Goal: Information Seeking & Learning: Learn about a topic

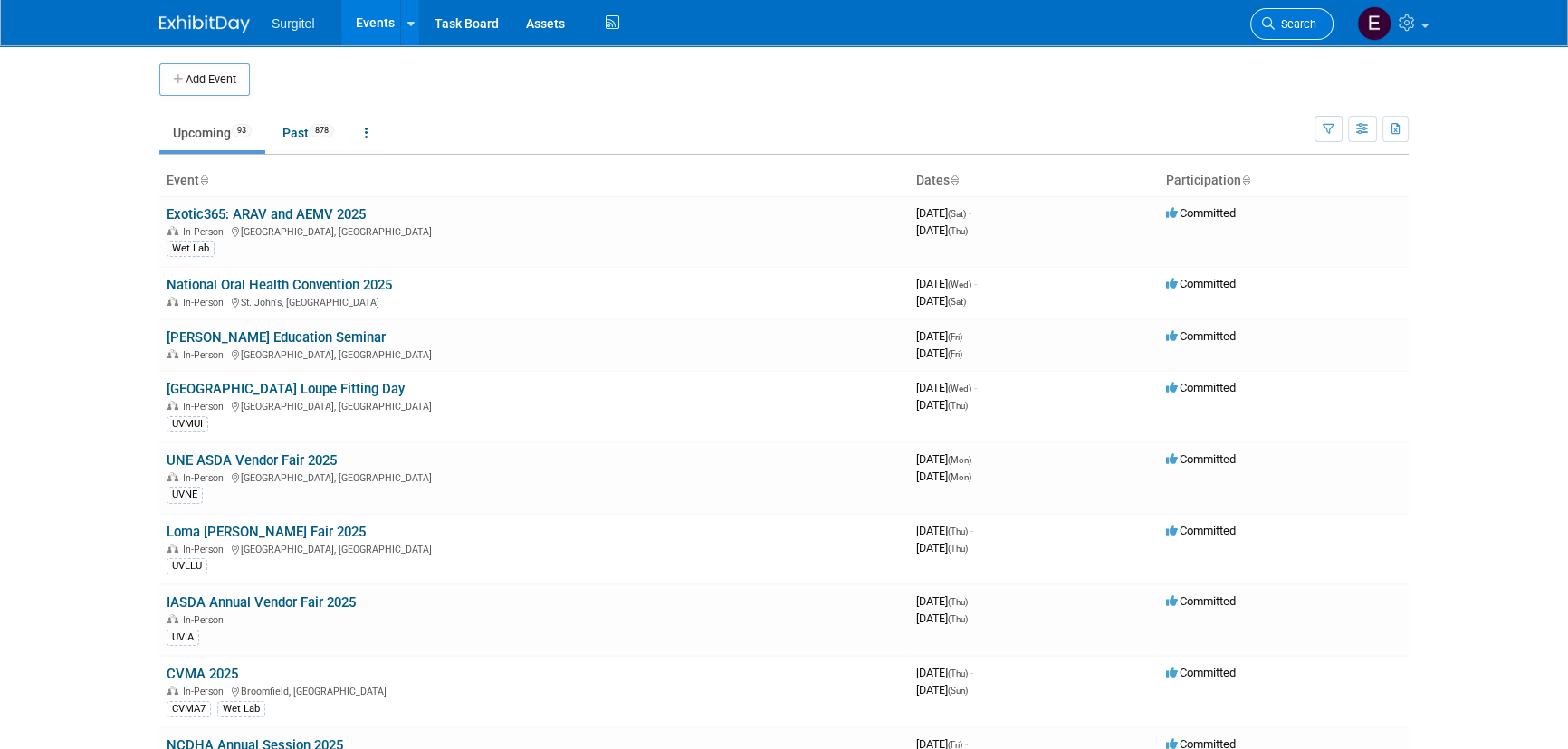
click at [1313, 22] on span "Search" at bounding box center [1296, 23] width 42 height 14
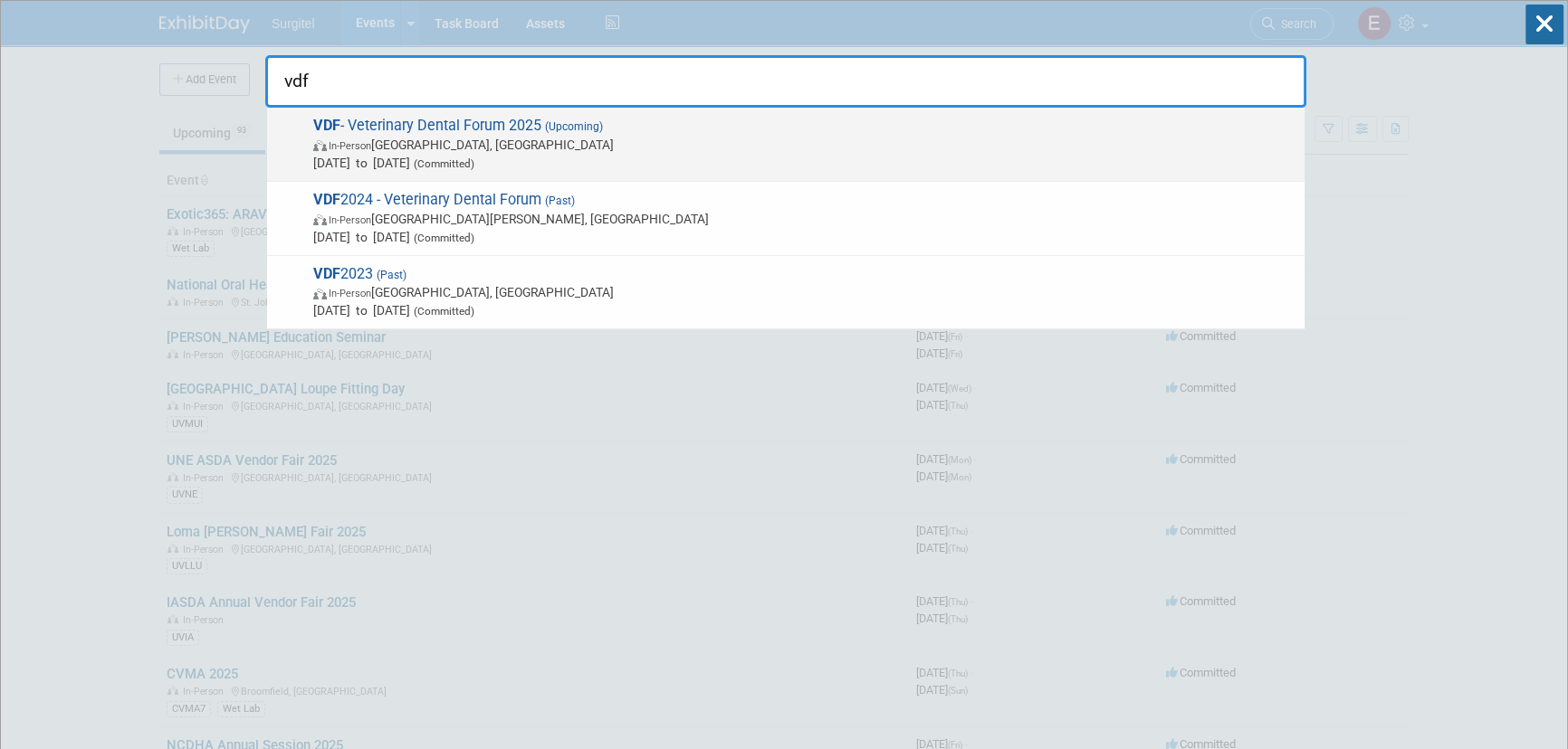
type input "vdf"
click at [477, 137] on span "In-Person San Antonio, TX" at bounding box center [805, 144] width 982 height 18
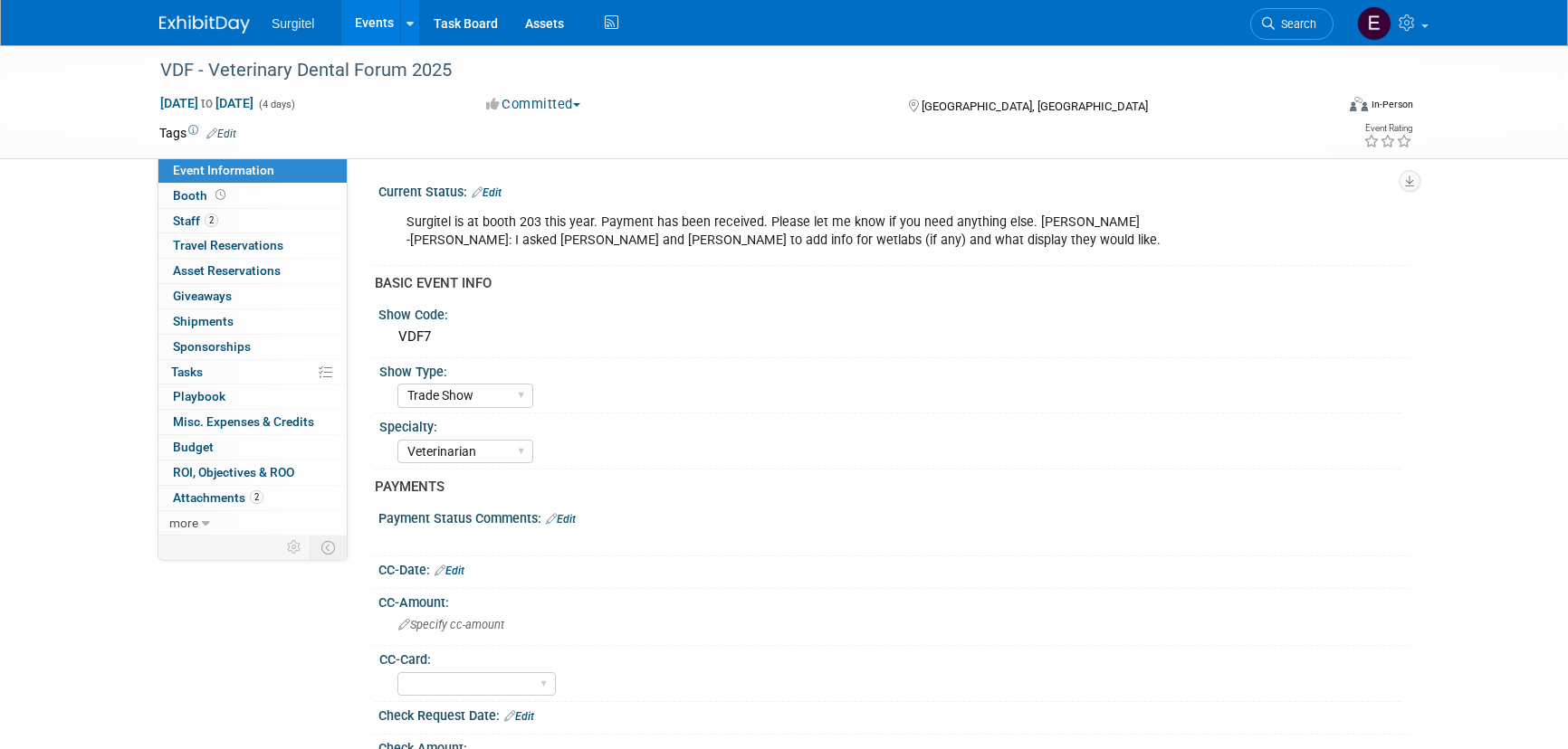
select select "Trade Show"
select select "Veterinarian"
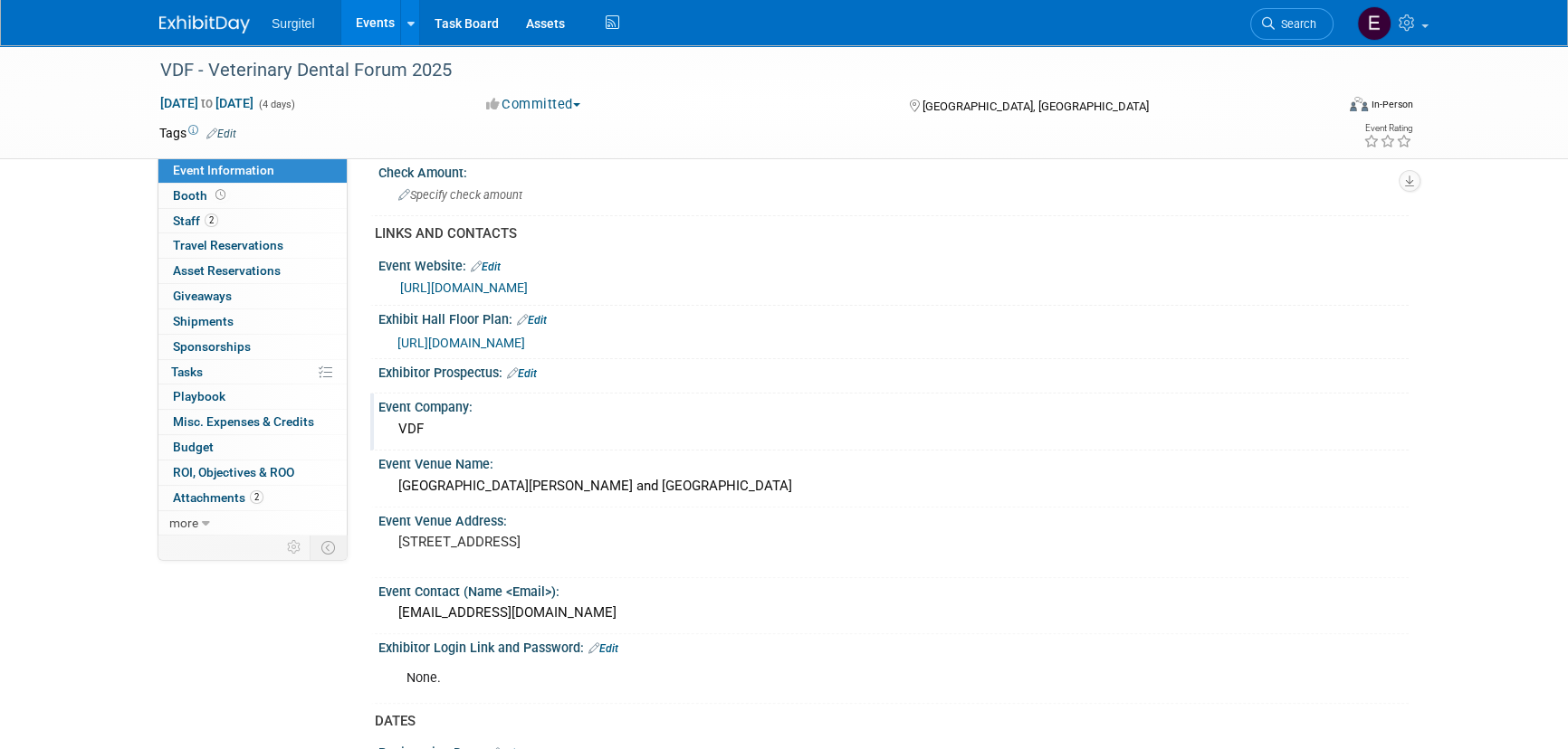
scroll to position [987, 0]
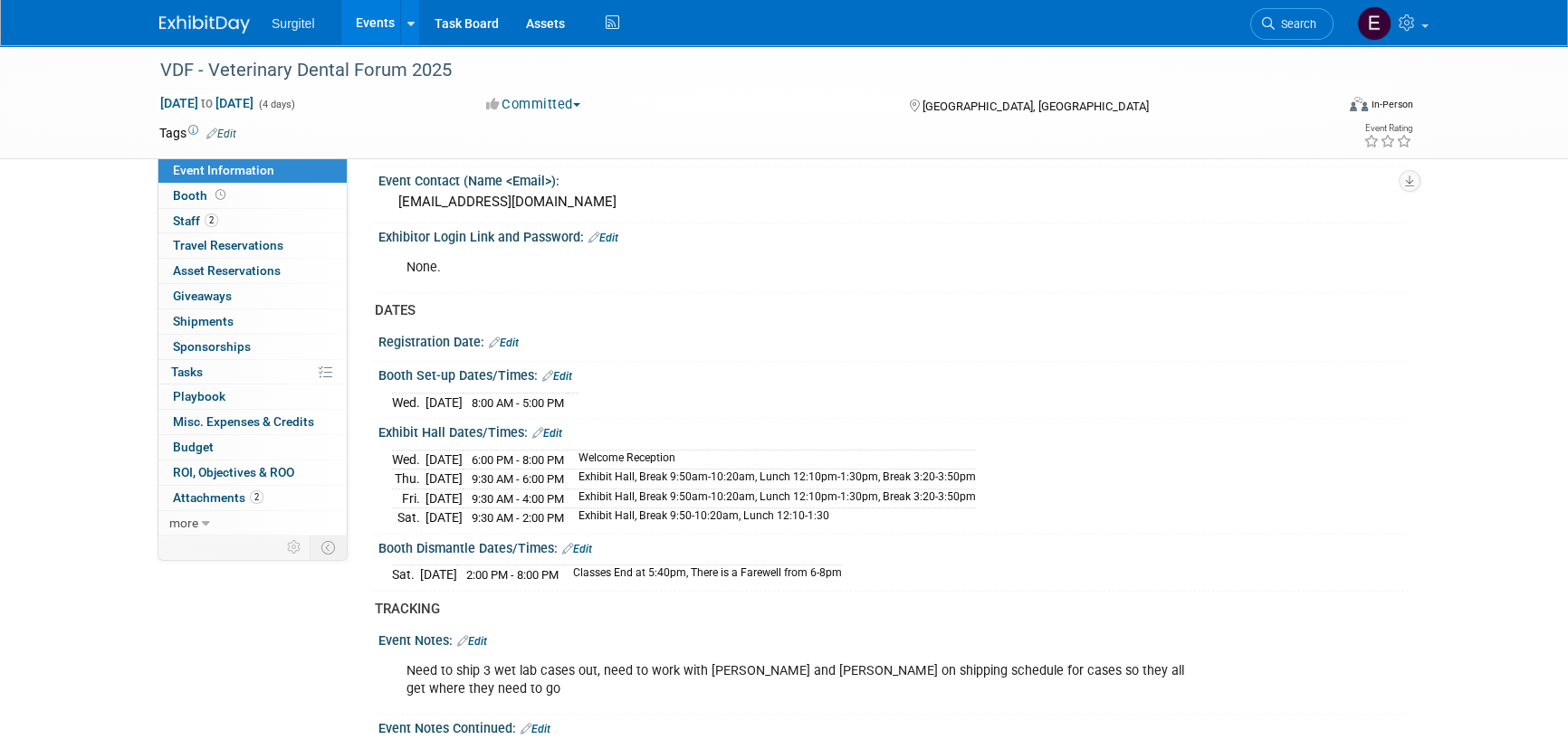
click at [356, 19] on link "Events" at bounding box center [374, 22] width 66 height 45
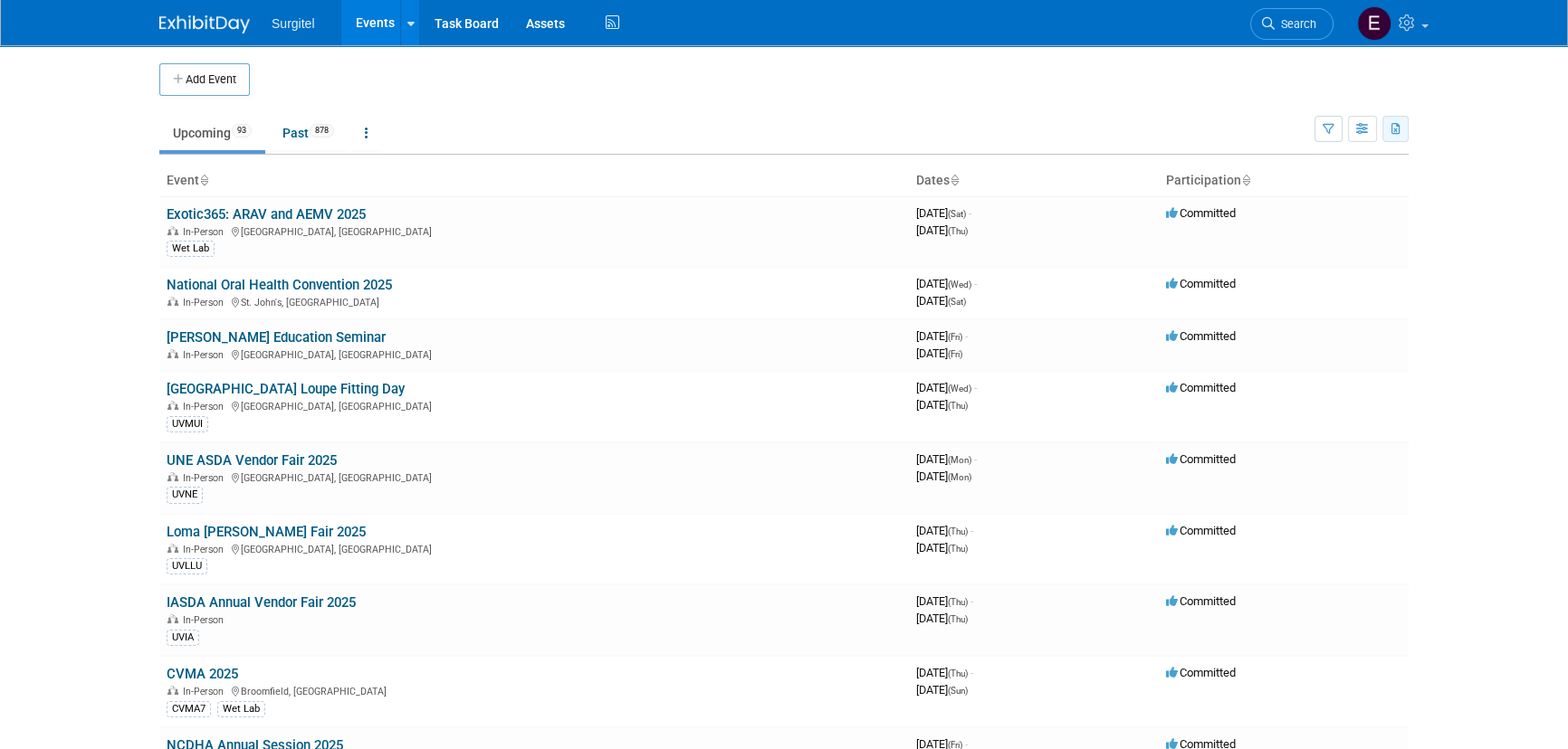
click at [1393, 136] on button "button" at bounding box center [1396, 129] width 26 height 26
click at [1258, 189] on link "Export Current View (93 Events)" at bounding box center [1297, 186] width 196 height 25
click at [1401, 127] on icon "button" at bounding box center [1397, 130] width 10 height 12
click at [1331, 185] on span "(93 Events)" at bounding box center [1348, 188] width 55 height 13
click at [28, 168] on body "Surgitel Events Add Event Bulk Upload Events Shareable Event Boards Recently Vi…" at bounding box center [784, 374] width 1568 height 749
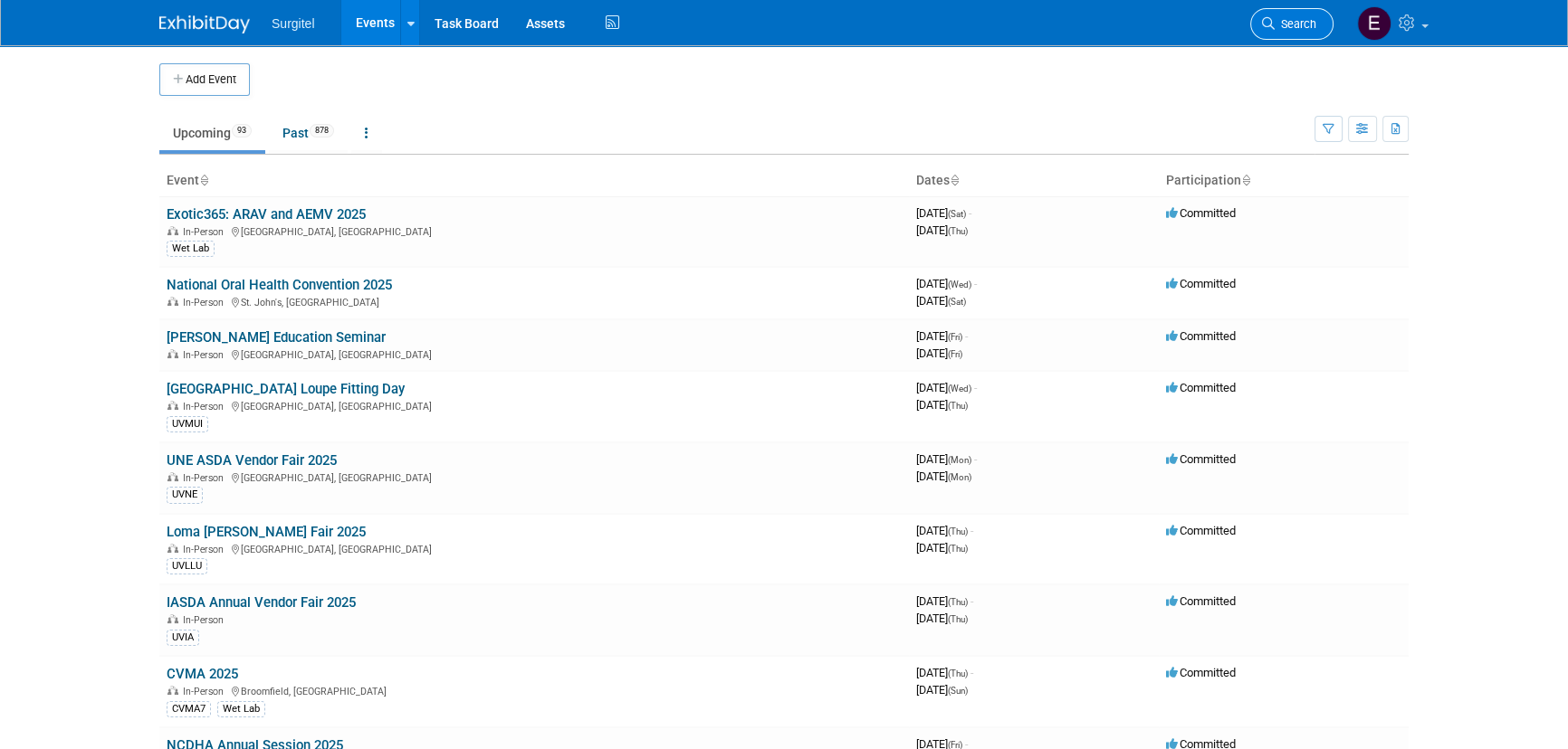
click at [1327, 34] on link "Search" at bounding box center [1292, 24] width 83 height 32
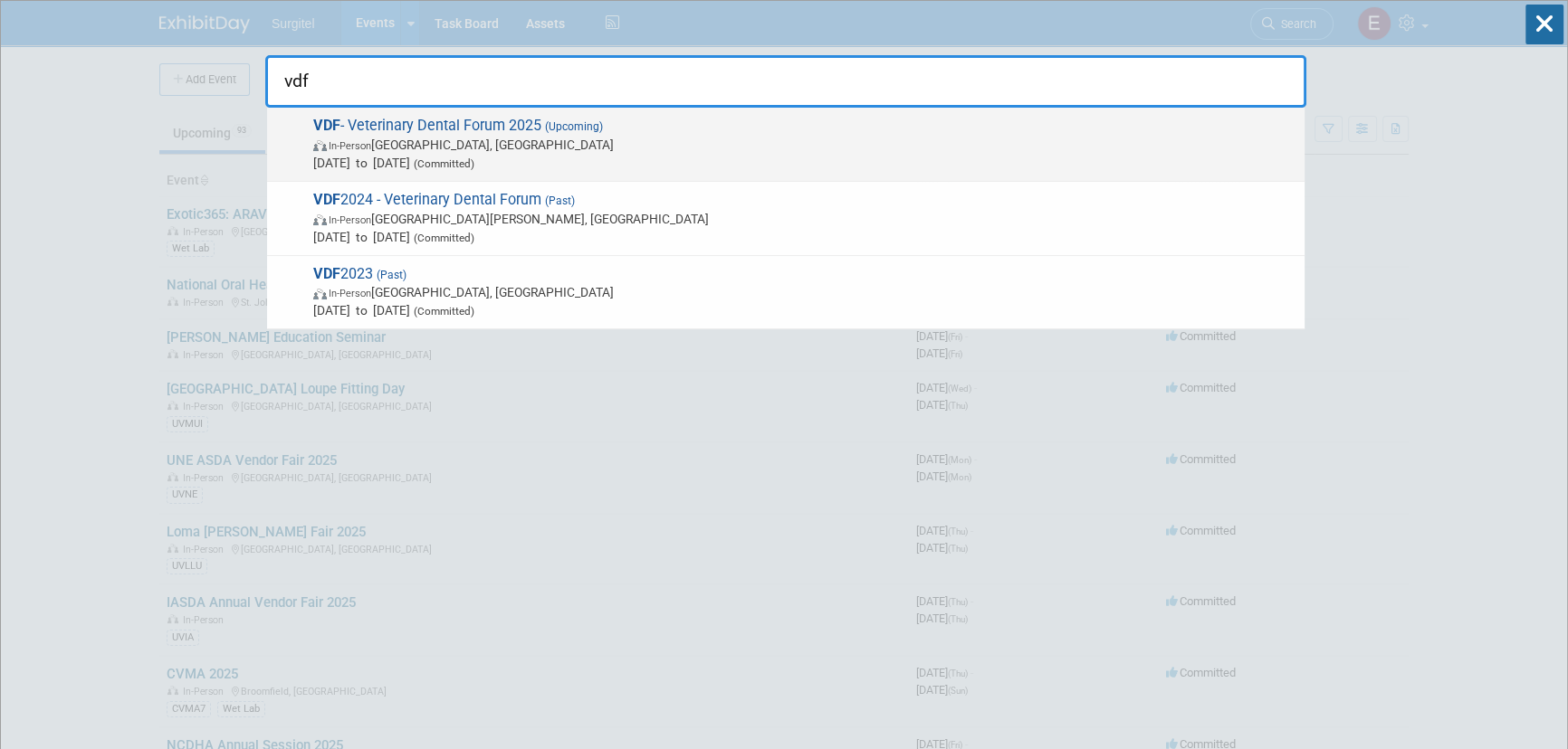
type input "vdf"
click at [572, 178] on div "VDF - Veterinary Dental Forum 2025 (Upcoming) In-Person San Antonio, TX Sep 24,…" at bounding box center [786, 144] width 1038 height 74
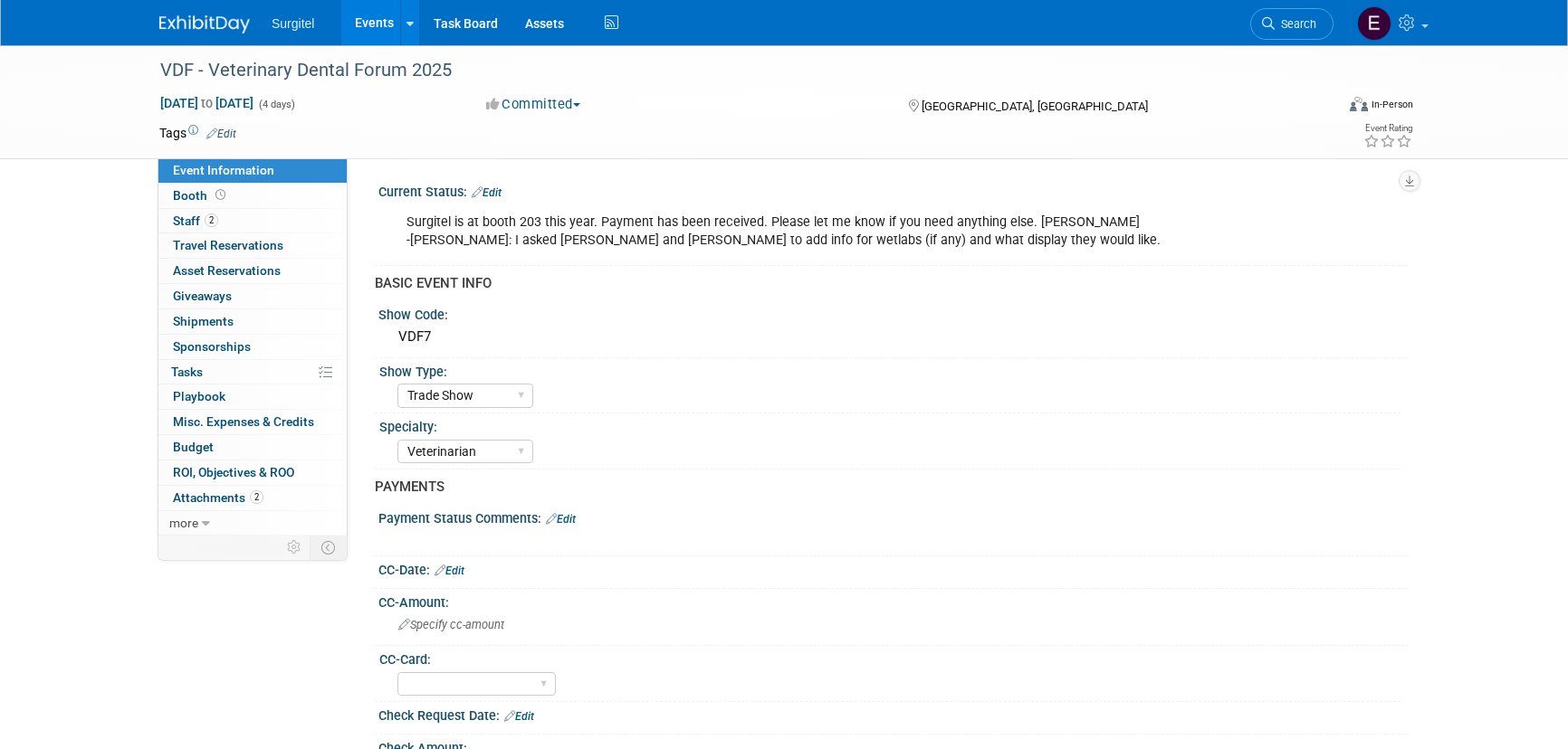
select select "Trade Show"
select select "Veterinarian"
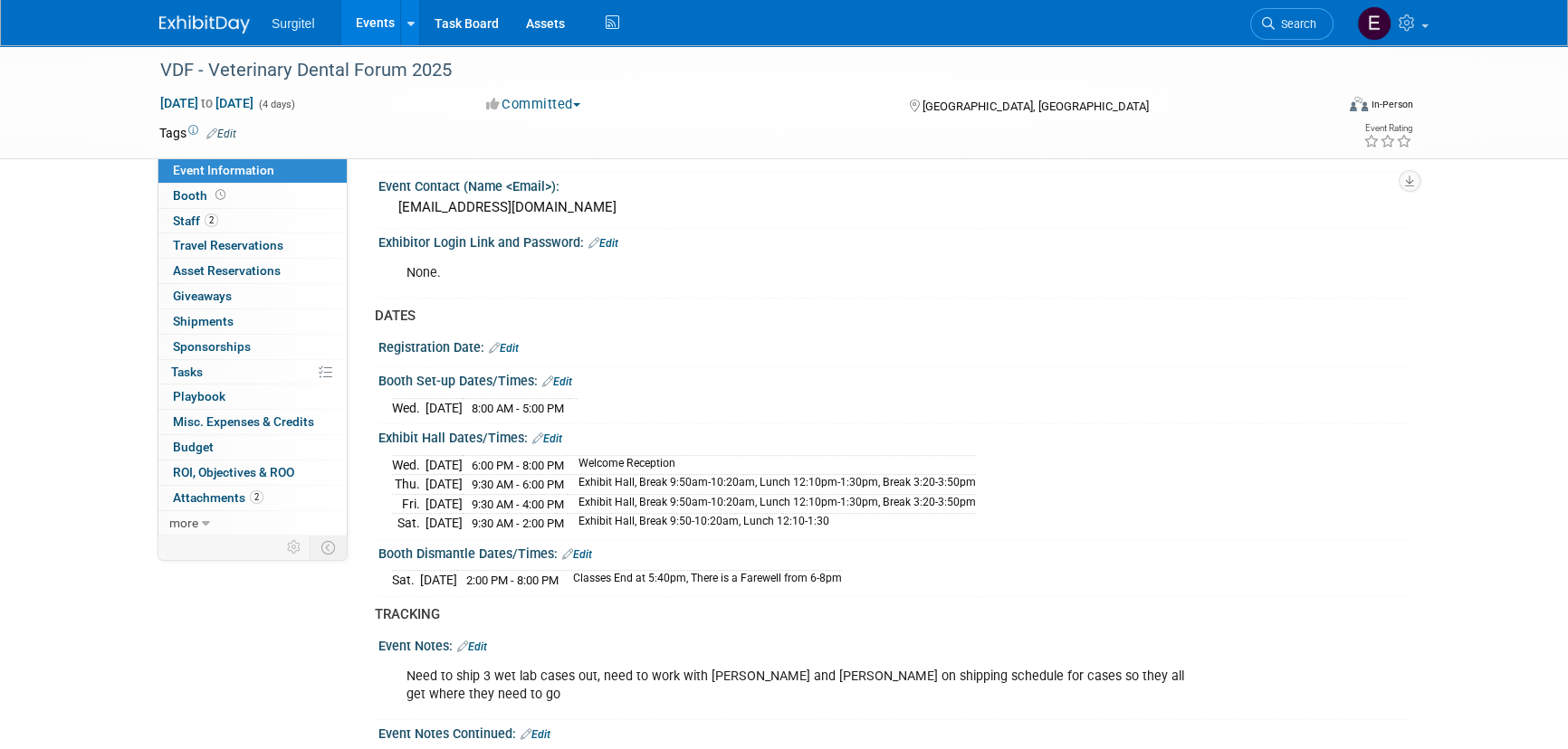
scroll to position [987, 0]
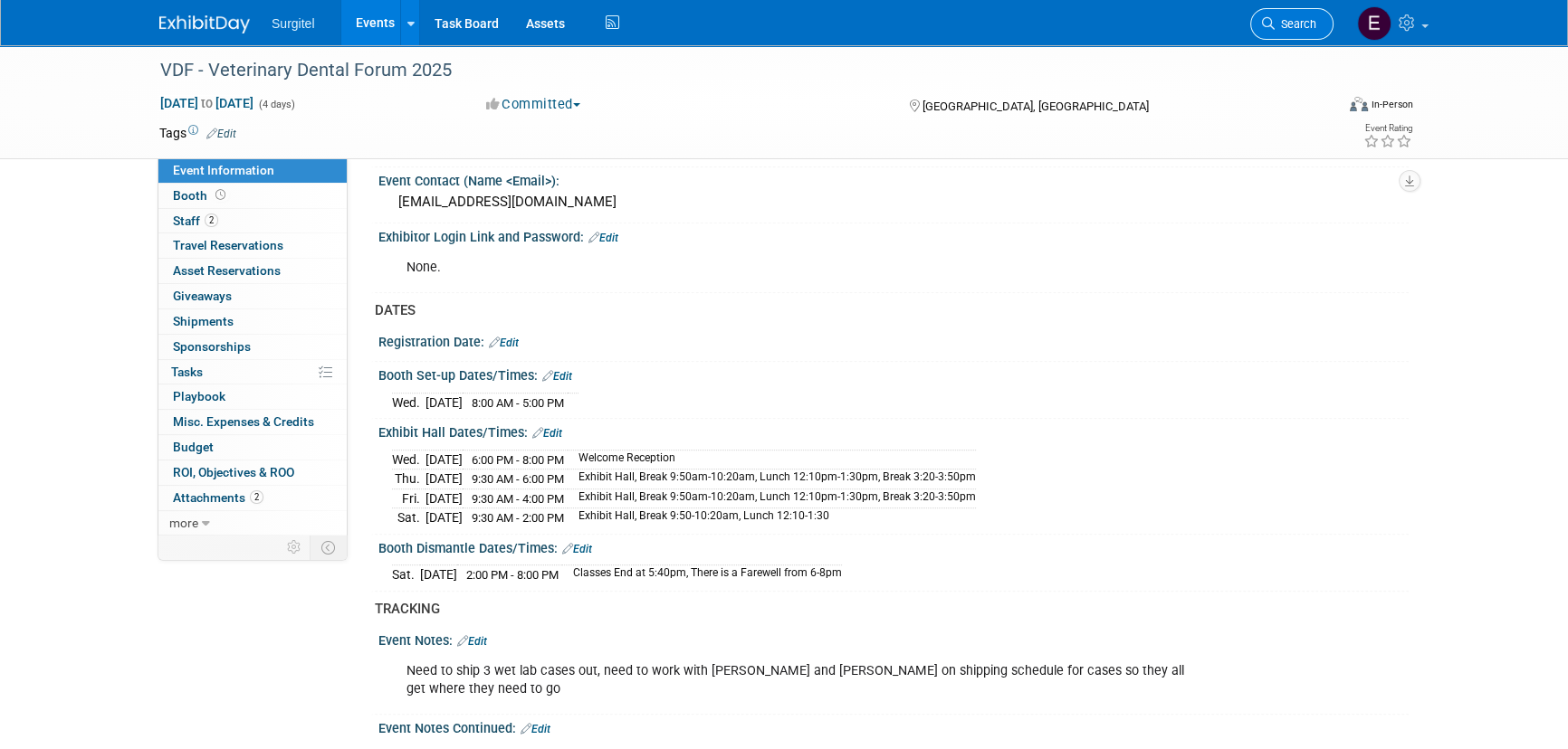
click at [1304, 11] on link "Search" at bounding box center [1292, 24] width 83 height 32
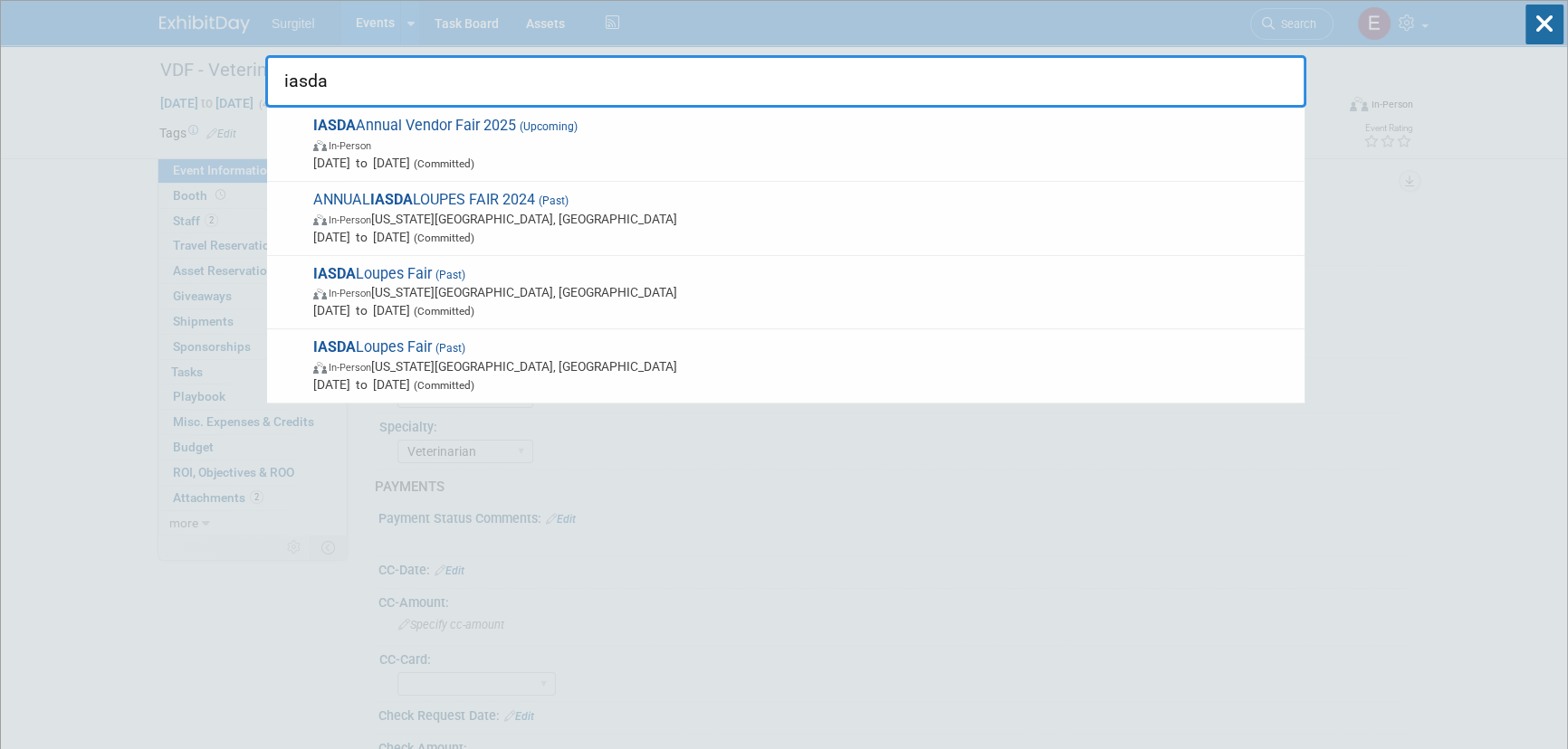
type input "iasda"
click at [1550, 28] on icon at bounding box center [1545, 24] width 38 height 40
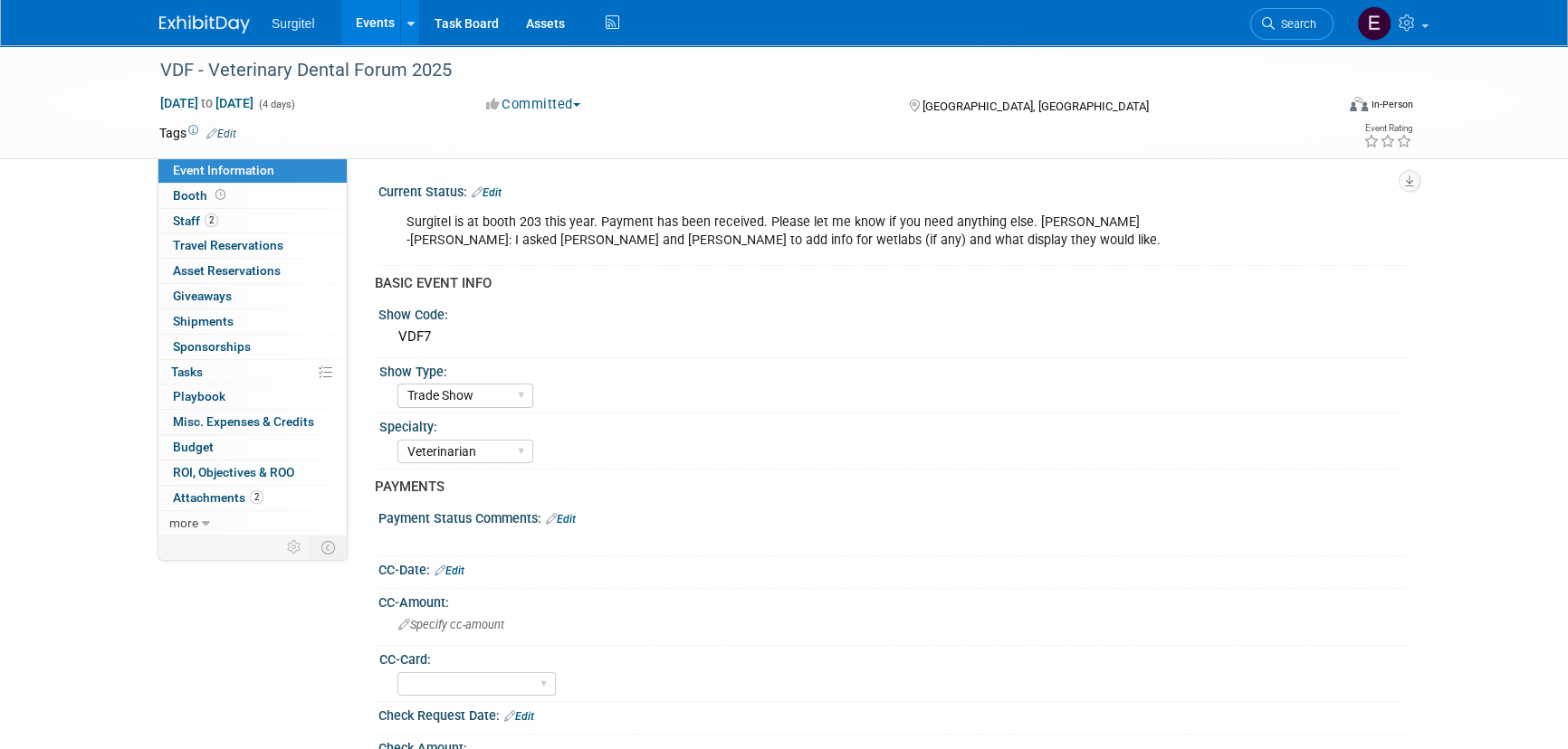
click at [365, 14] on link "Events" at bounding box center [374, 22] width 66 height 45
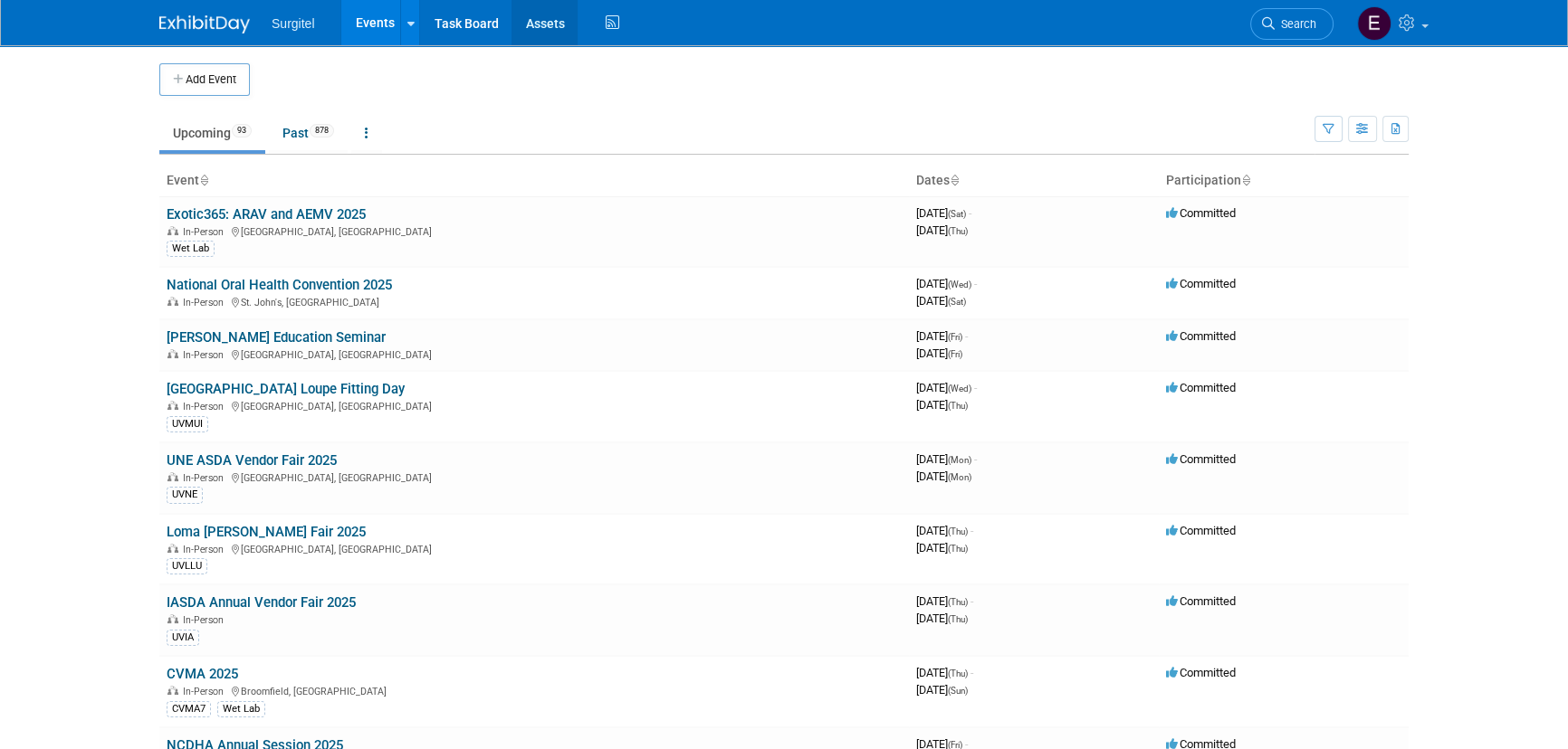
click at [555, 34] on link "Assets" at bounding box center [544, 22] width 66 height 45
click at [1284, 25] on span "Search" at bounding box center [1296, 23] width 42 height 14
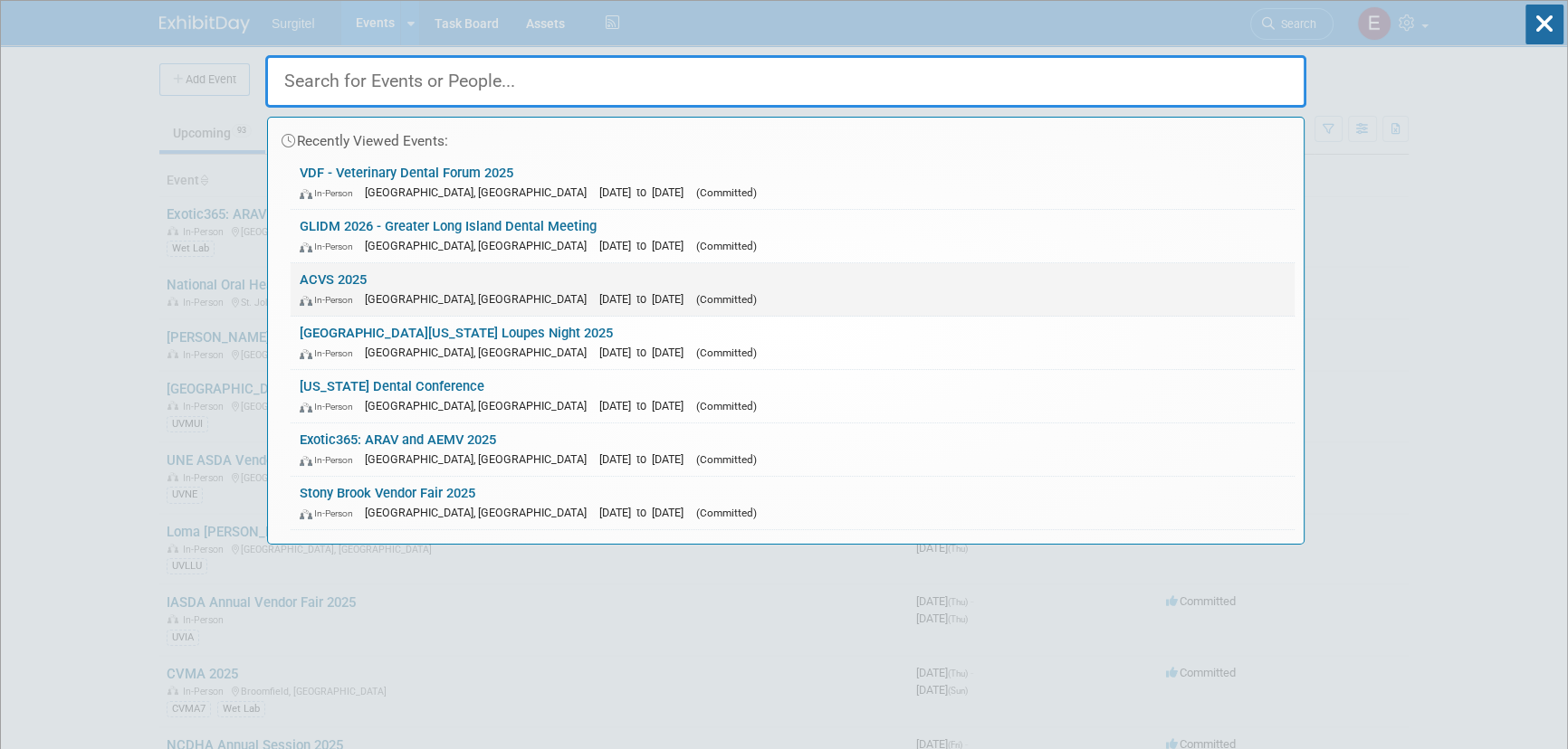
click at [389, 308] on link "ACVS 2025 In-Person Seattle, WA Oct 23, 2025 to Oct 25, 2025 (Committed)" at bounding box center [792, 290] width 1004 height 52
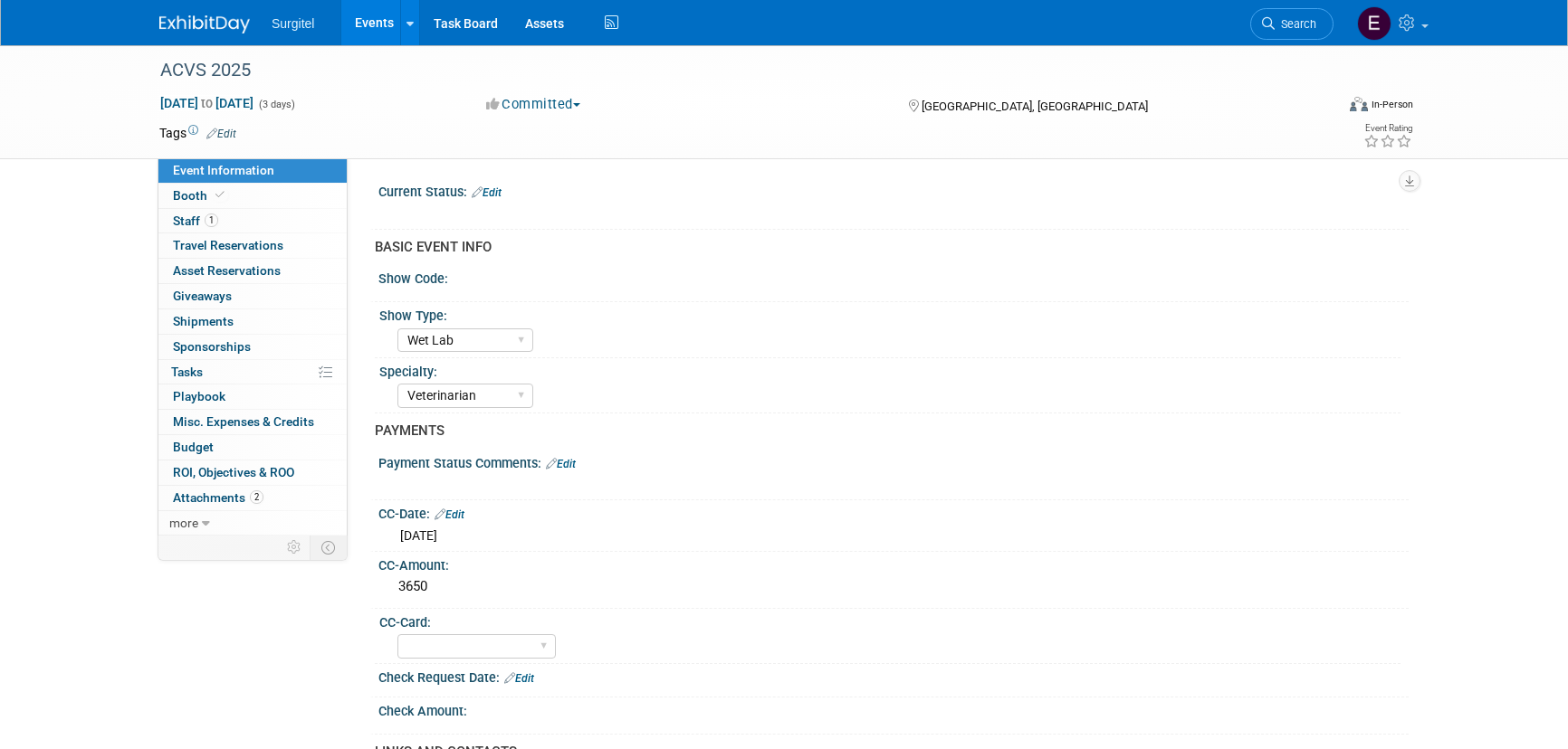
select select "Wet Lab"
select select "Veterinarian"
select select "No"
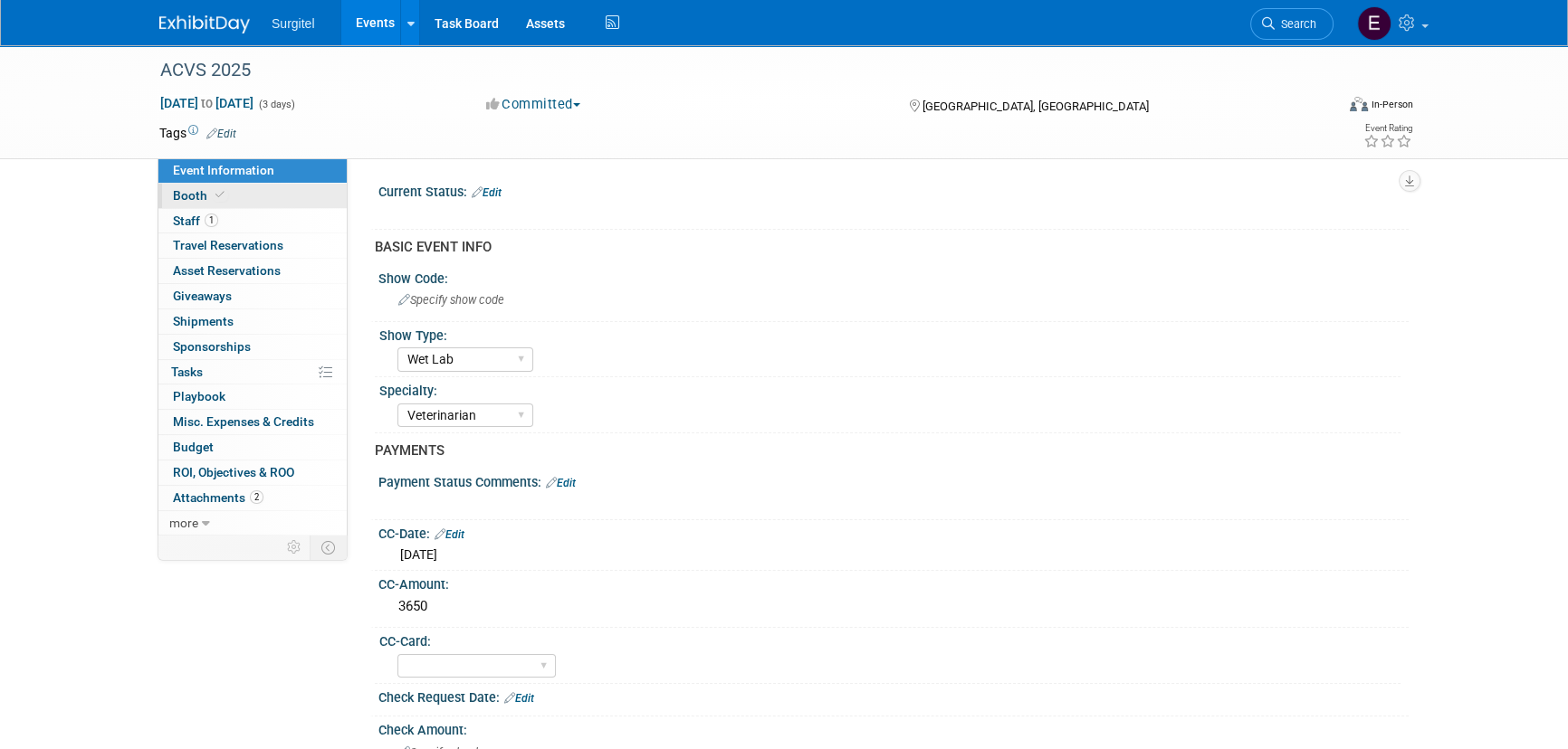
click at [218, 190] on icon at bounding box center [220, 194] width 9 height 10
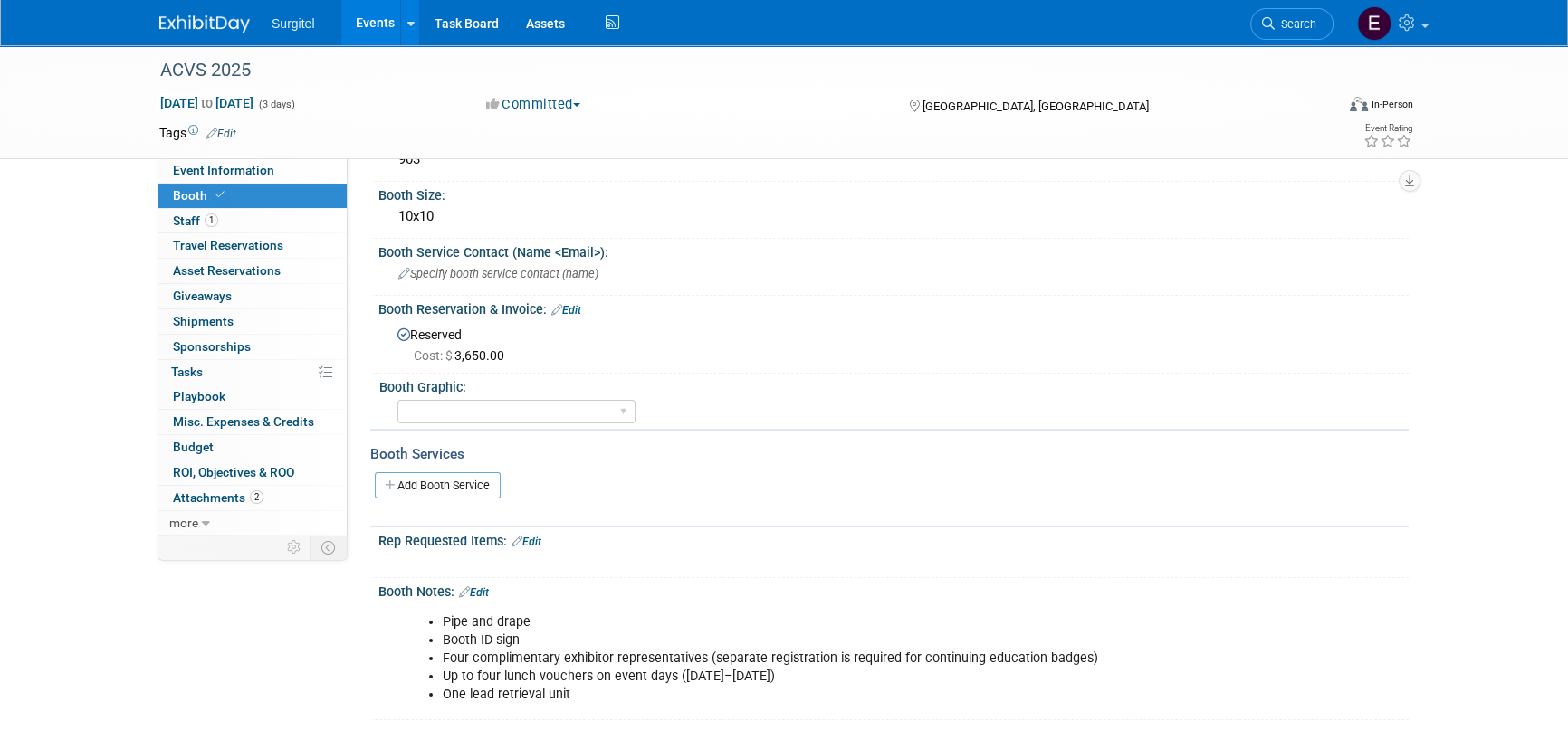
scroll to position [81, 0]
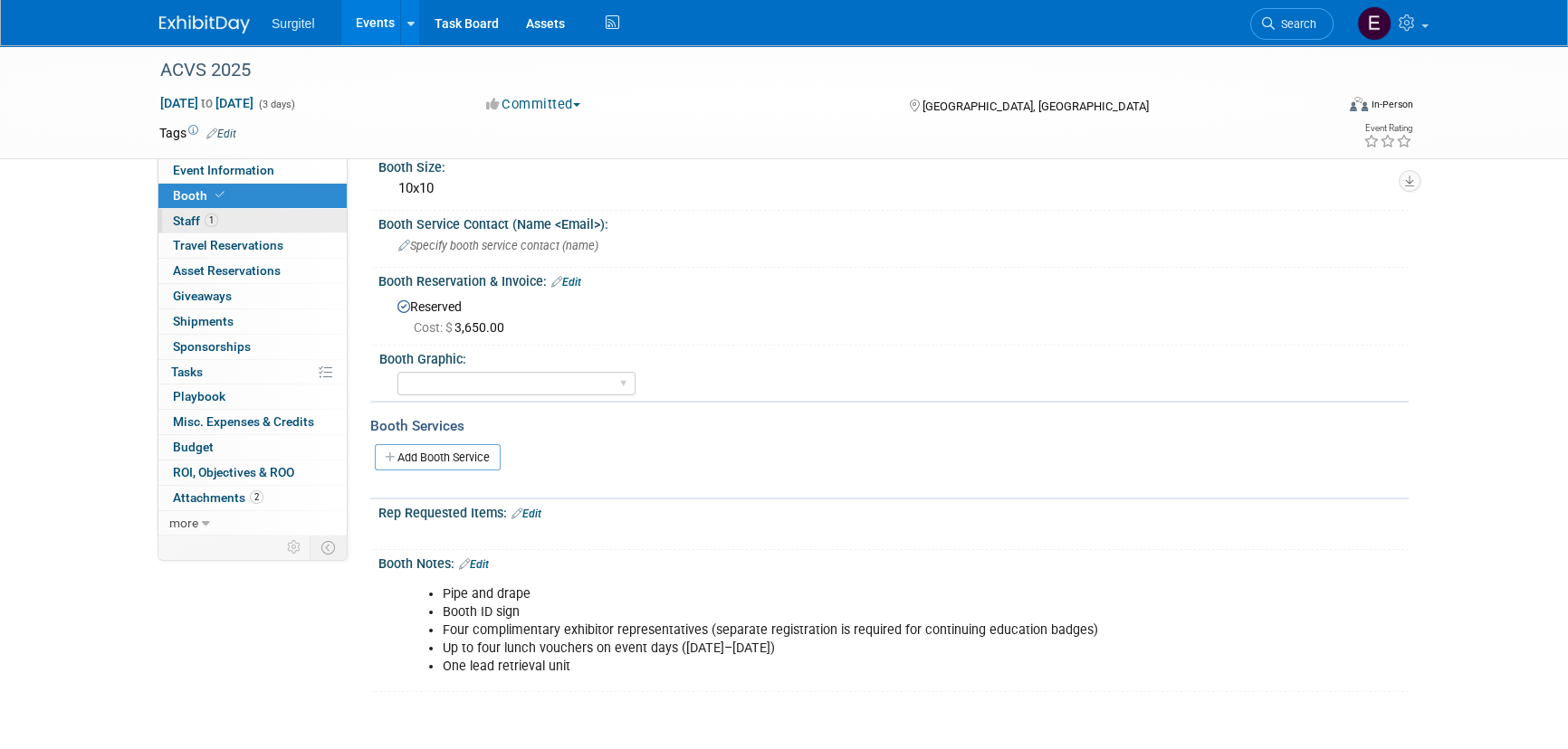
click at [216, 216] on span "1" at bounding box center [211, 220] width 14 height 14
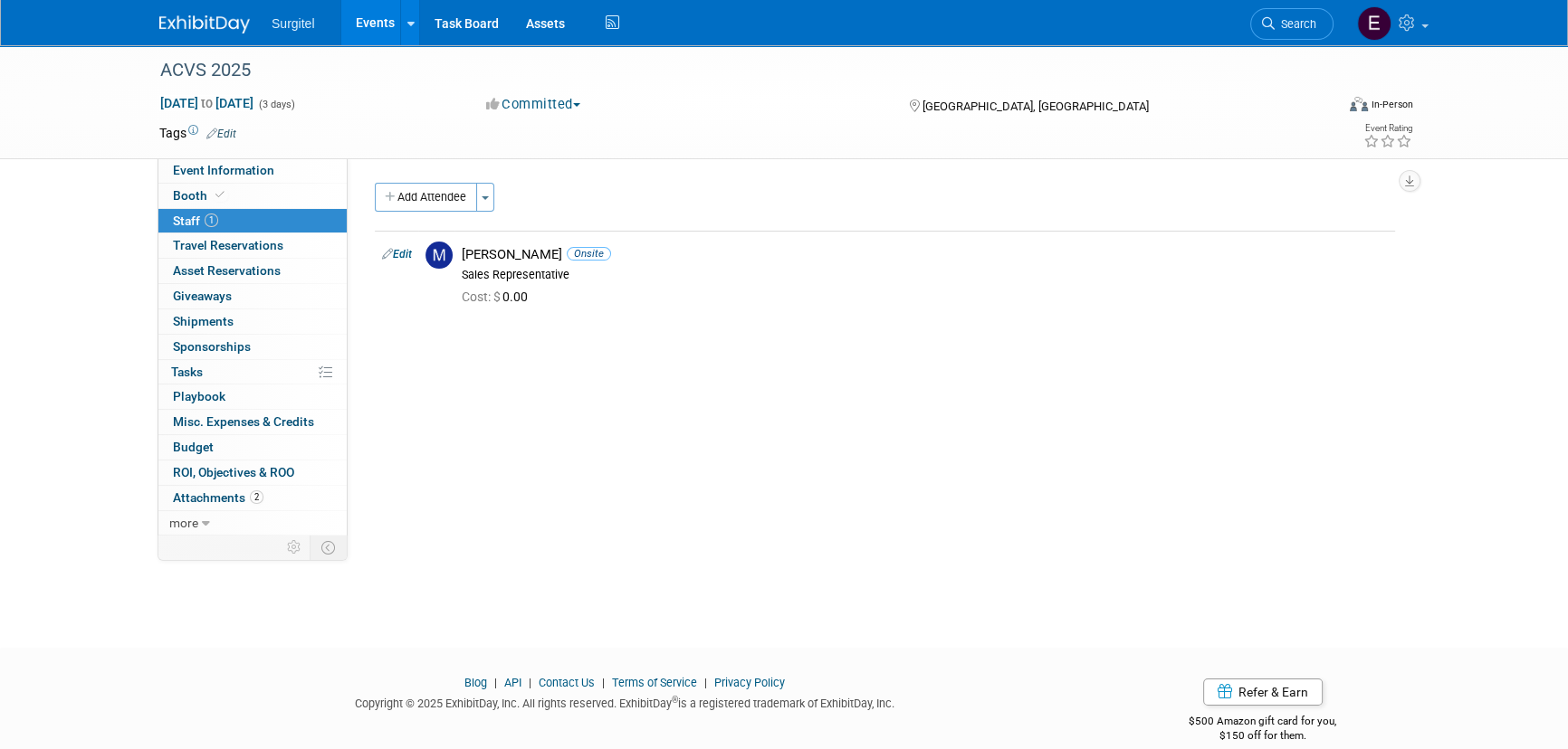
click at [1285, 4] on li "Search" at bounding box center [1292, 22] width 83 height 44
click at [1300, 36] on link "Search" at bounding box center [1292, 24] width 83 height 32
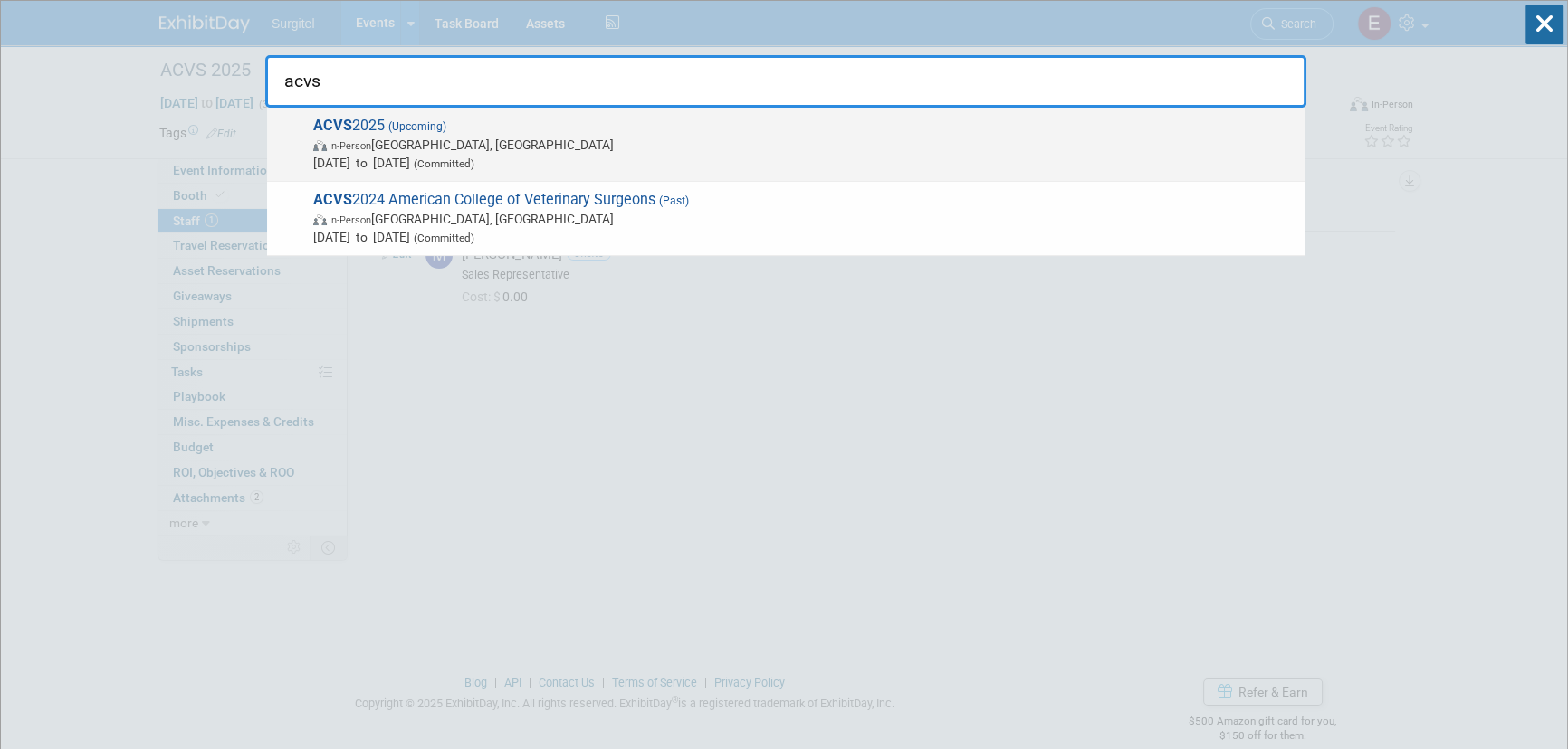
type input "acvs"
click at [600, 138] on span "In-Person Seattle, WA" at bounding box center [805, 144] width 982 height 18
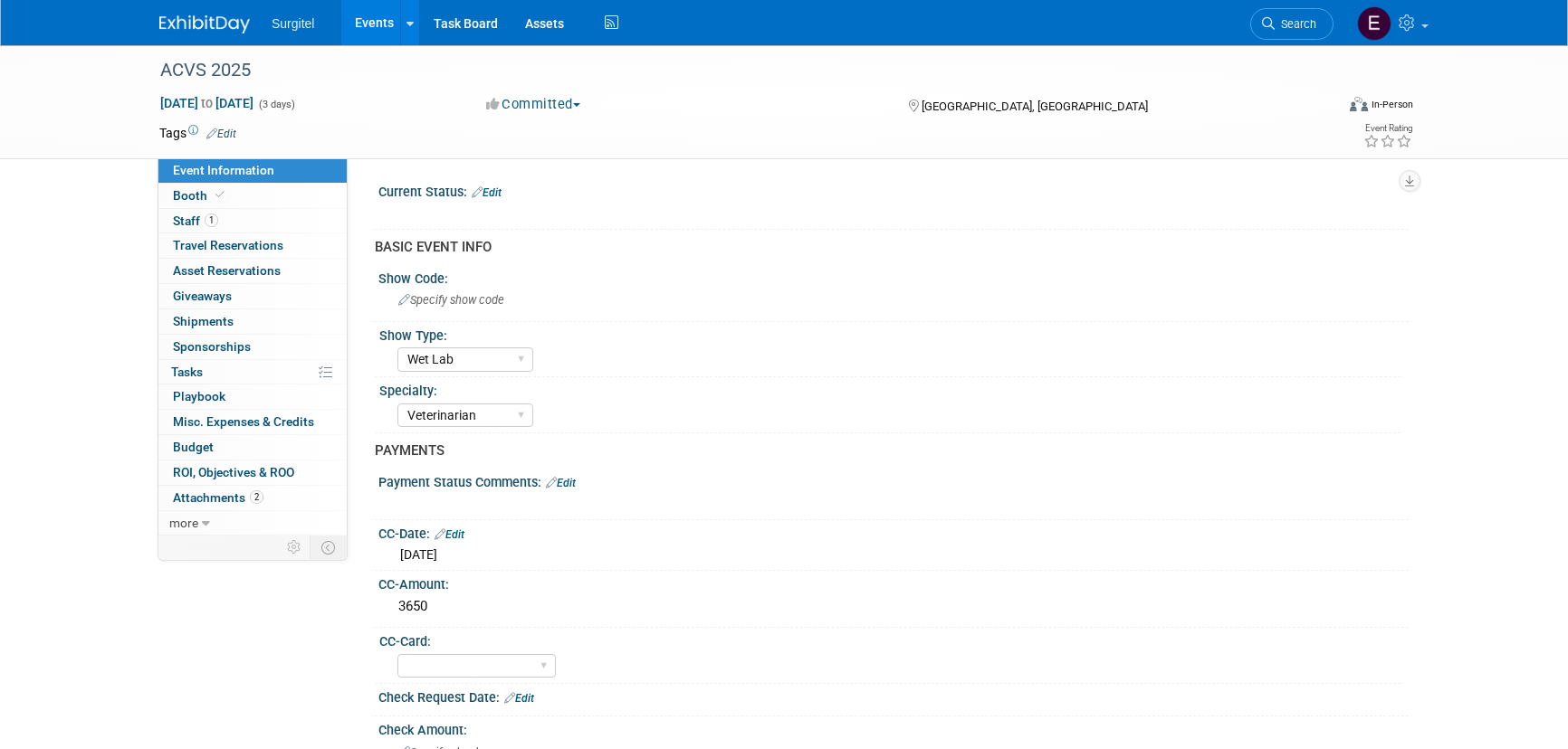
select select "Wet Lab"
select select "Veterinarian"
select select "No"
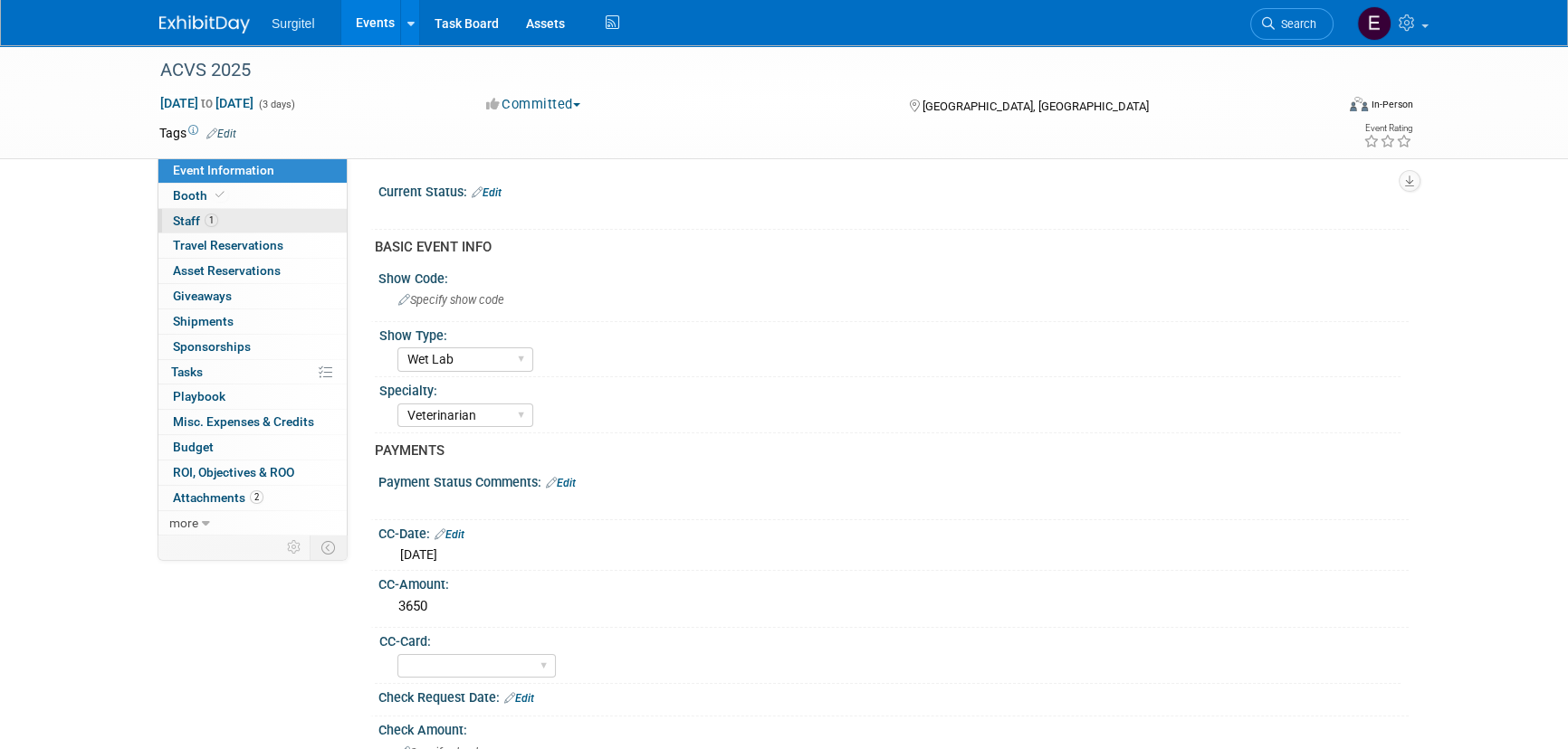
click at [176, 224] on span "Staff 1" at bounding box center [196, 220] width 45 height 14
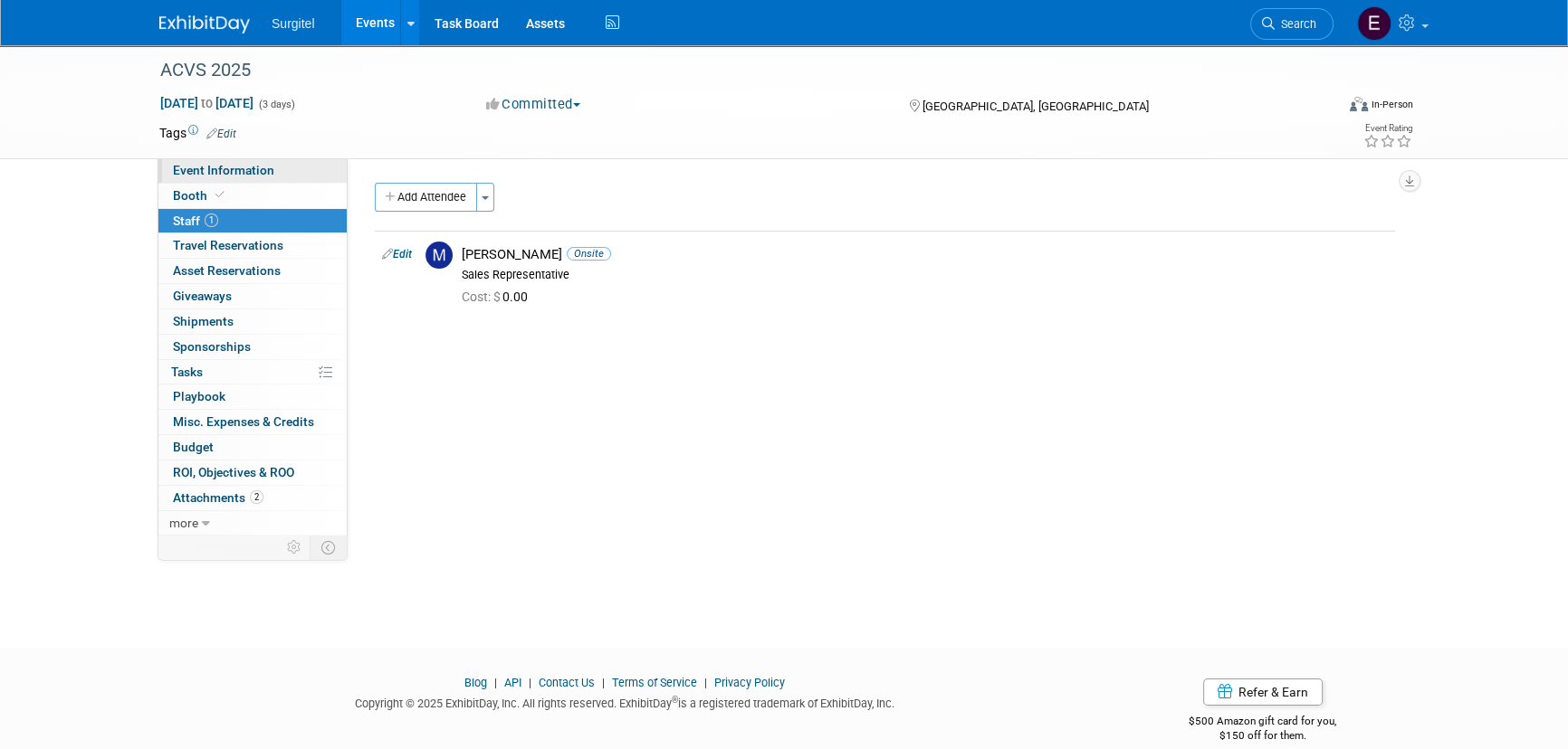
click at [191, 179] on link "Event Information" at bounding box center [252, 170] width 188 height 24
select select "Wet Lab"
select select "Veterinarian"
select select "No"
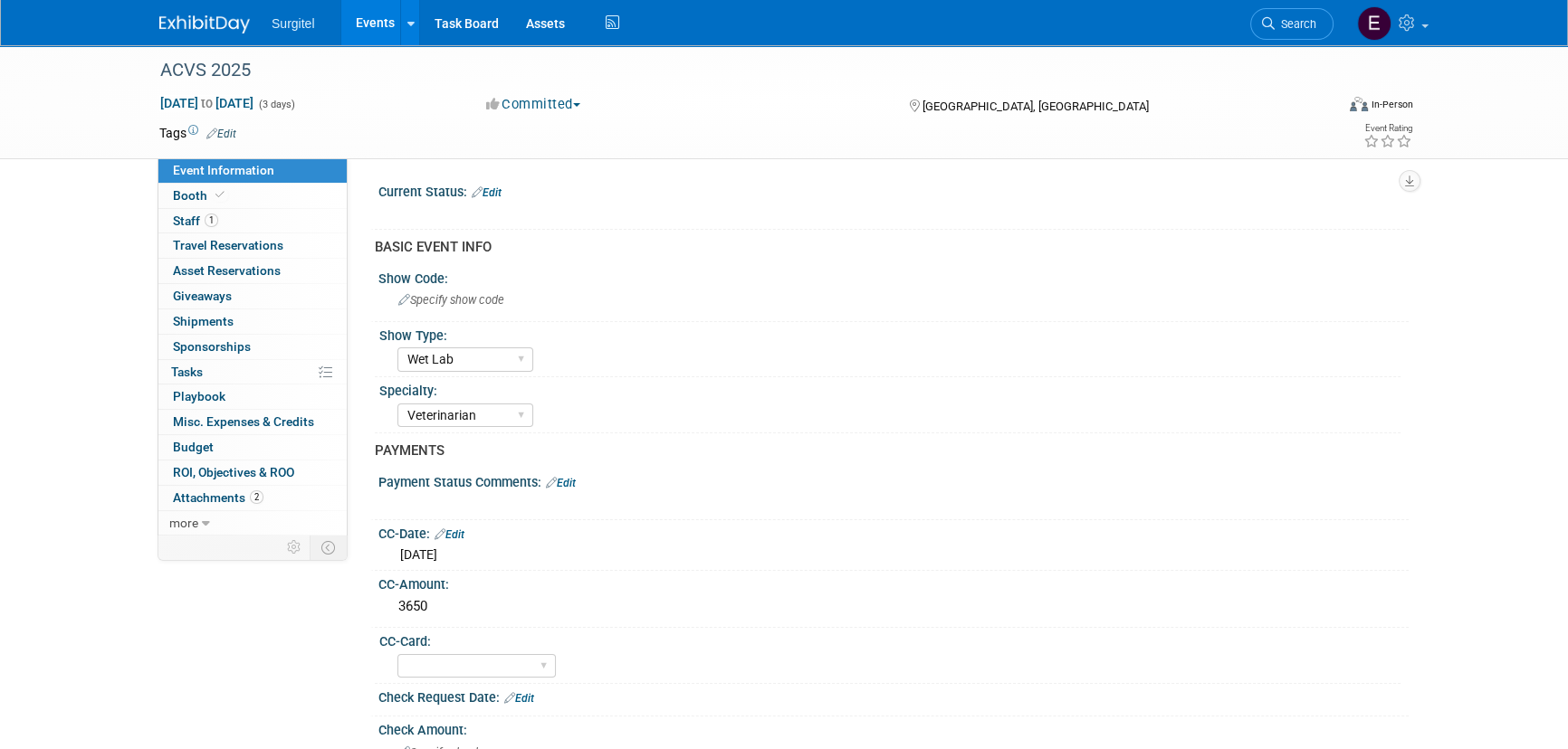
click at [498, 189] on link "Edit" at bounding box center [486, 193] width 30 height 13
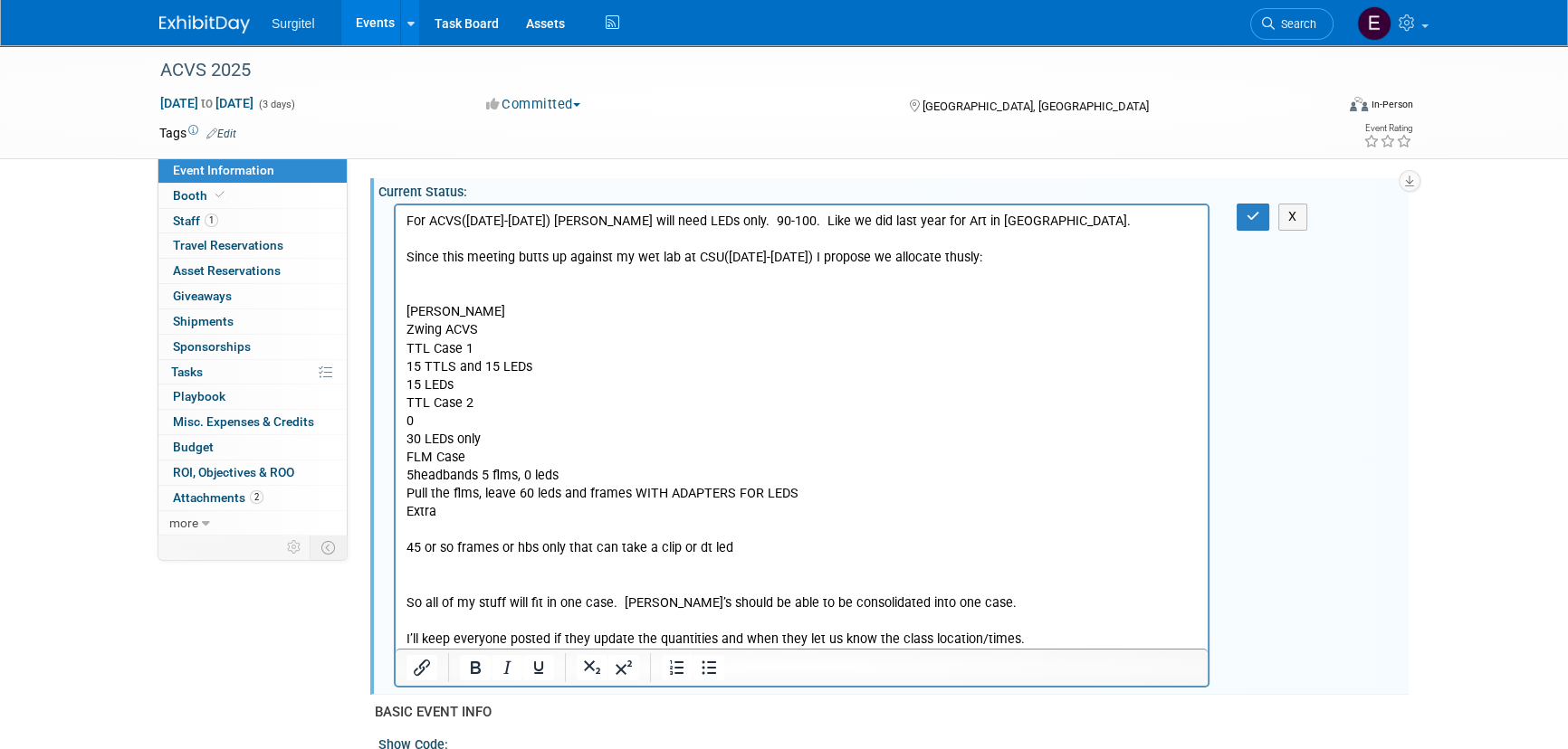
click at [463, 281] on p "Rich Text Area. Press ALT-0 for help." at bounding box center [803, 276] width 791 height 18
click at [1242, 211] on button "button" at bounding box center [1254, 217] width 34 height 26
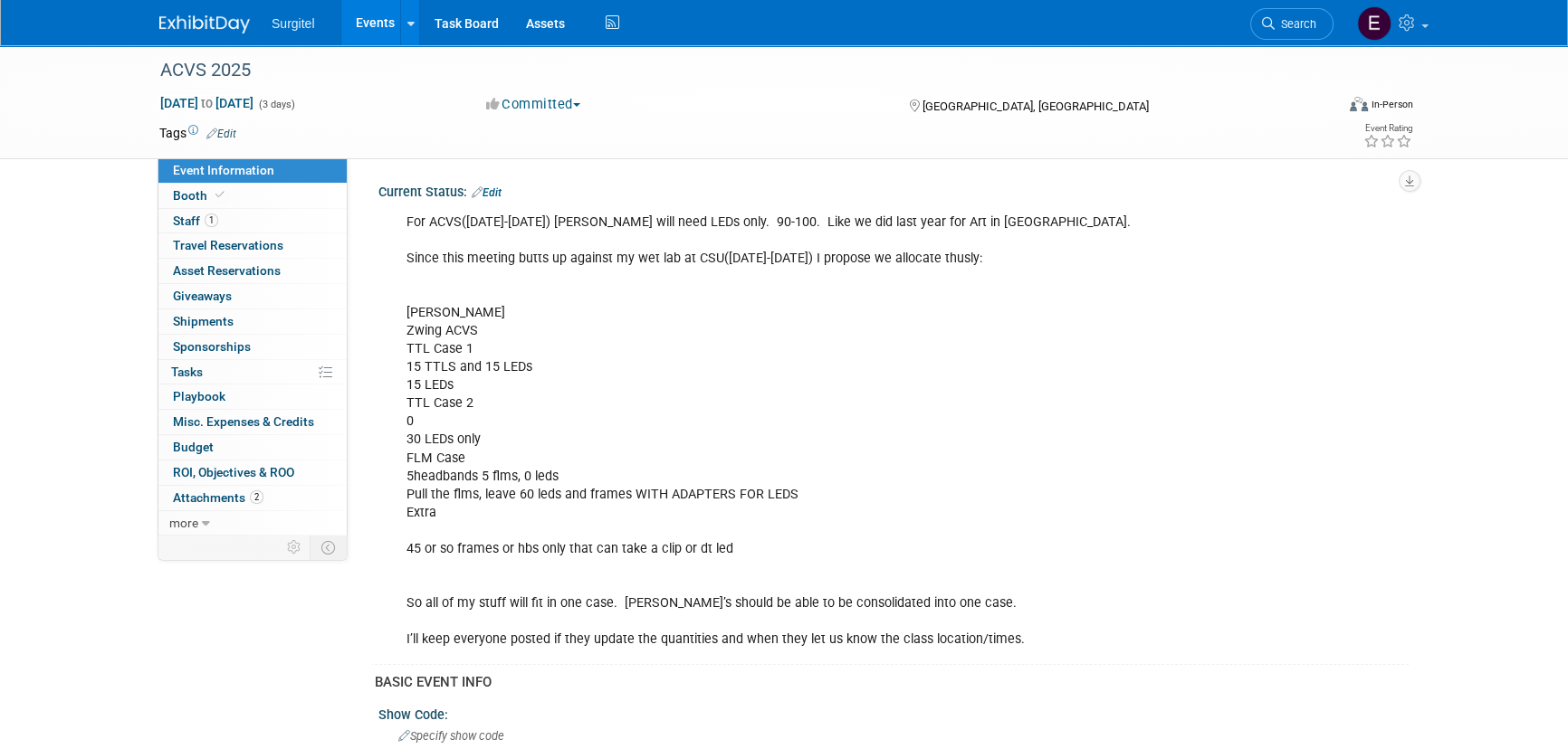
click at [379, 17] on link "Events" at bounding box center [374, 22] width 66 height 45
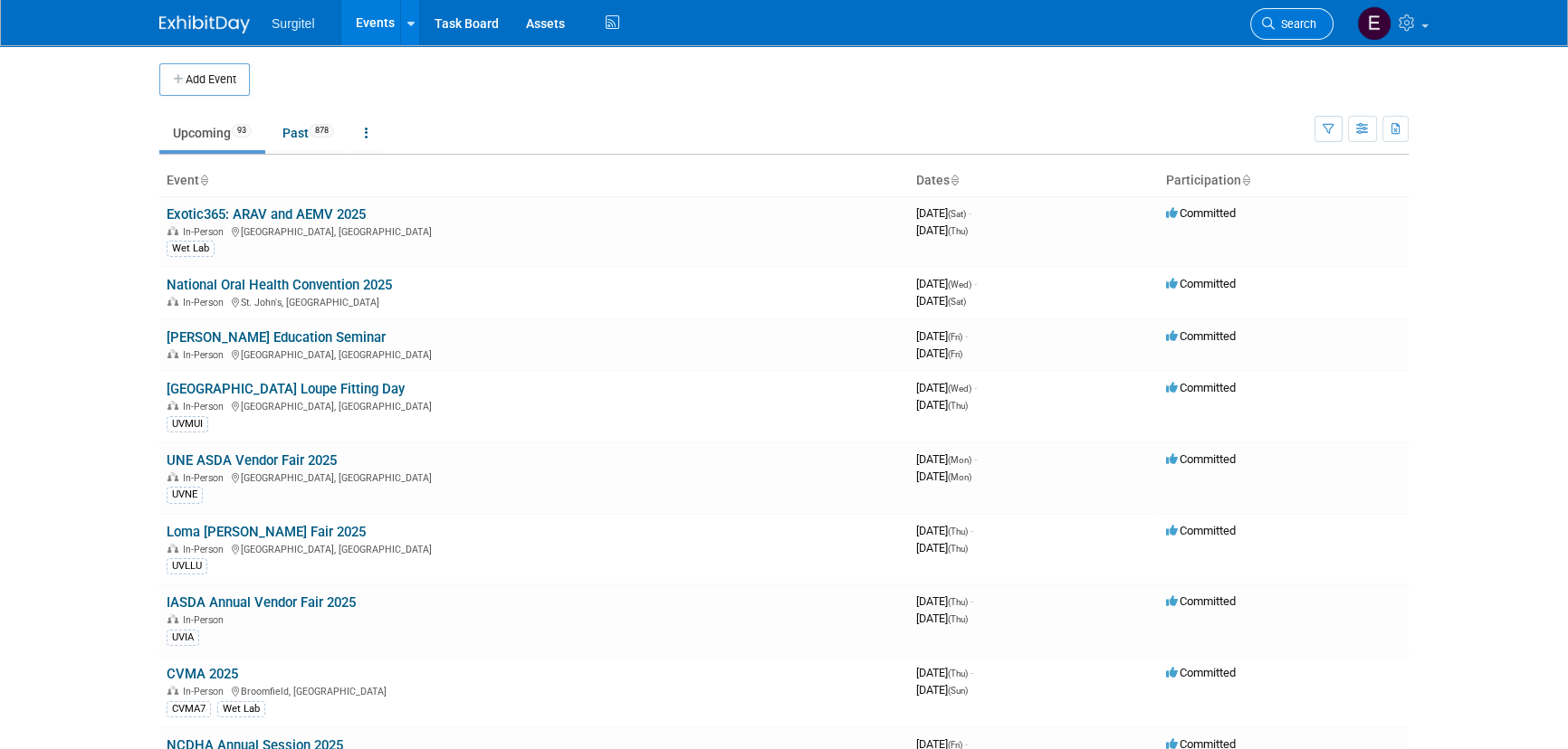
click at [1313, 12] on link "Search" at bounding box center [1292, 24] width 83 height 32
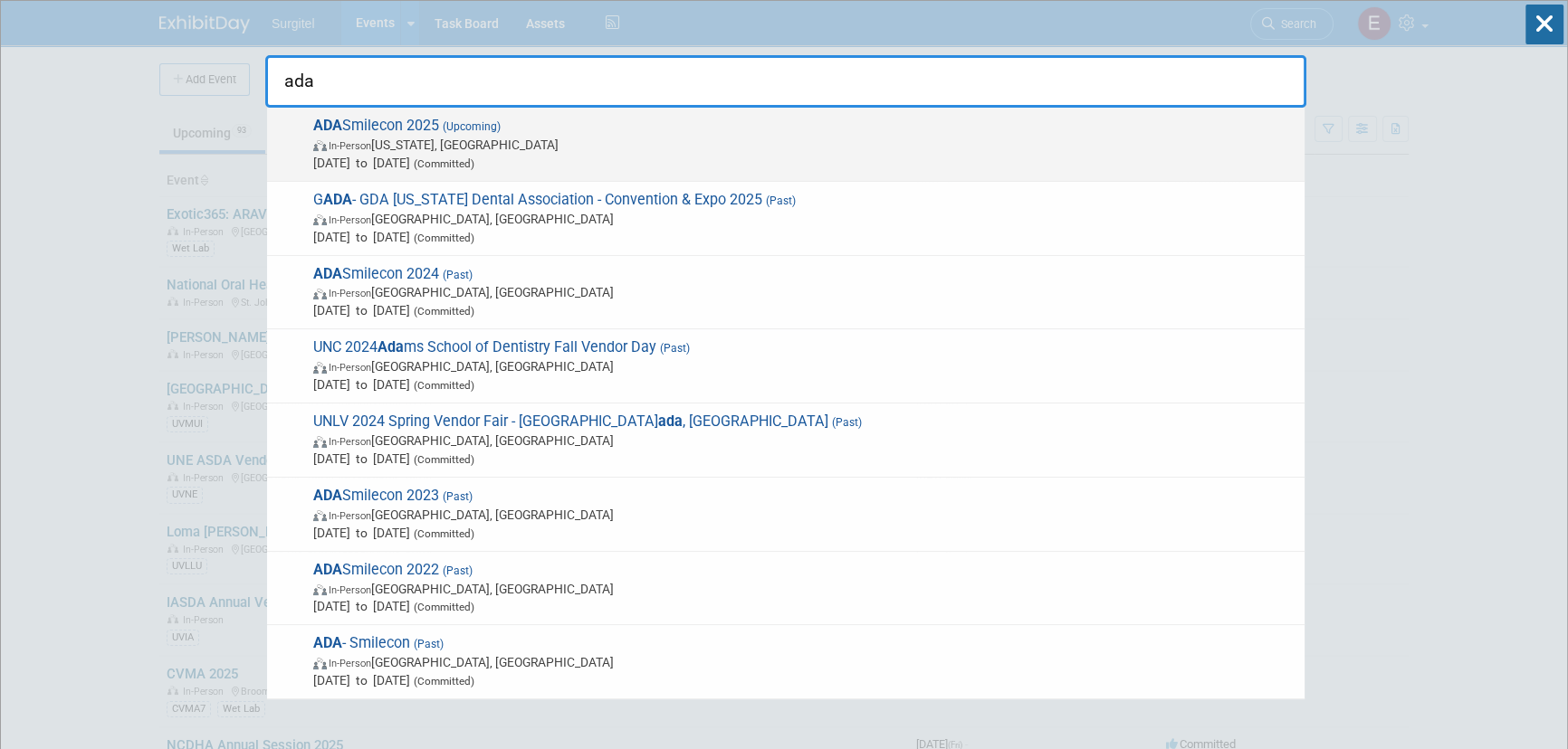
type input "ada"
click at [348, 161] on span "Oct 23, 2025 to Oct 25, 2025 (Committed)" at bounding box center [805, 163] width 982 height 18
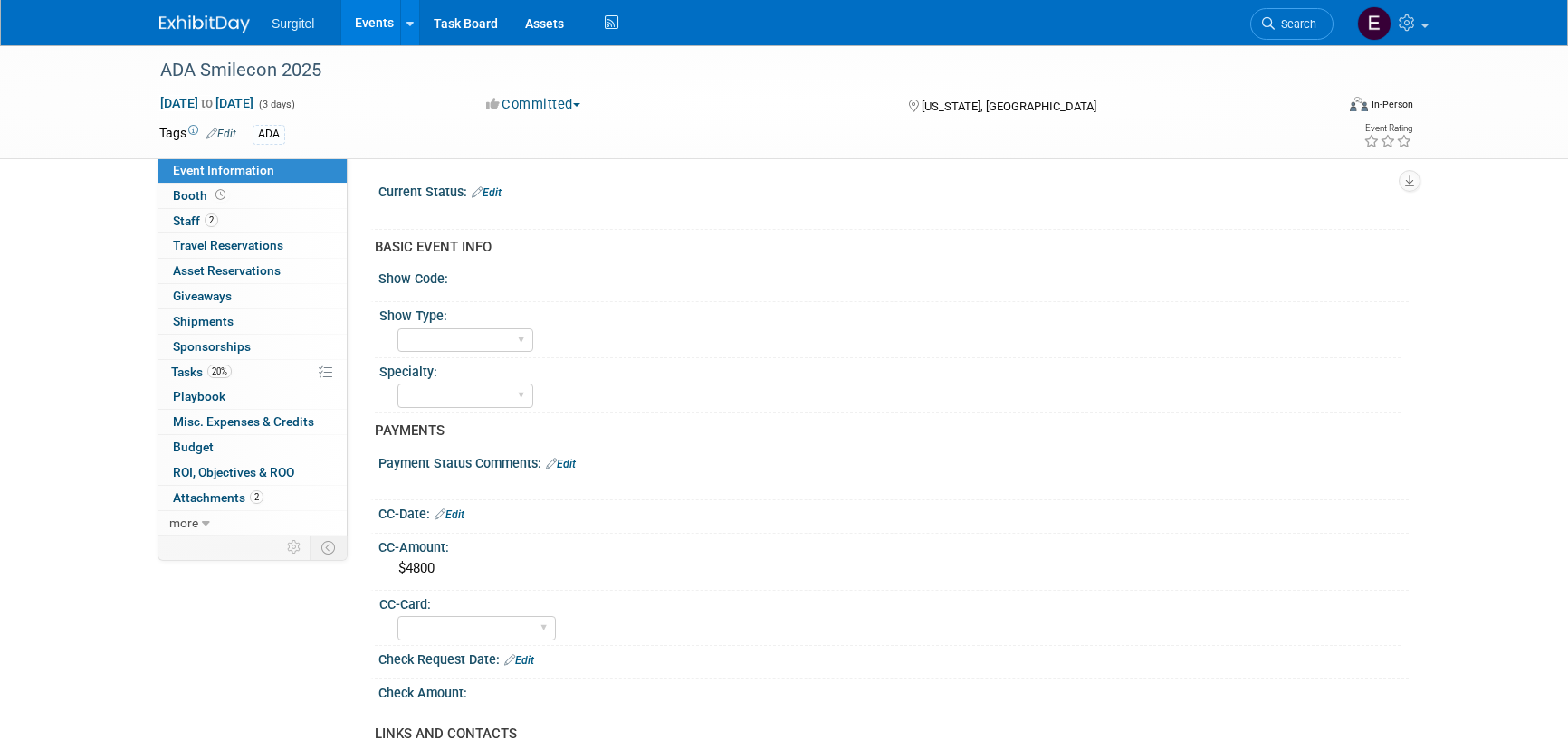
select select "No"
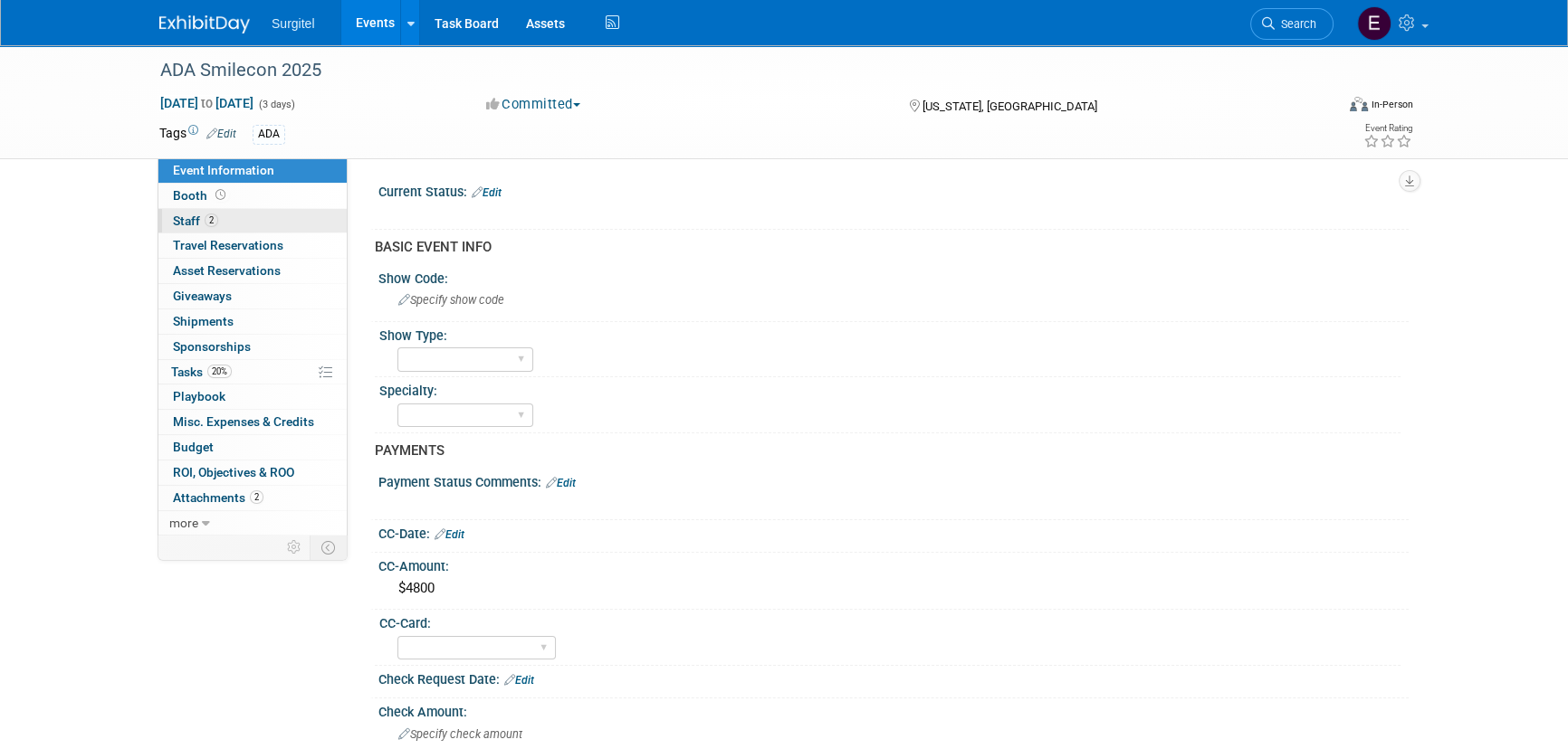
click at [247, 211] on link "2 Staff 2" at bounding box center [252, 222] width 188 height 24
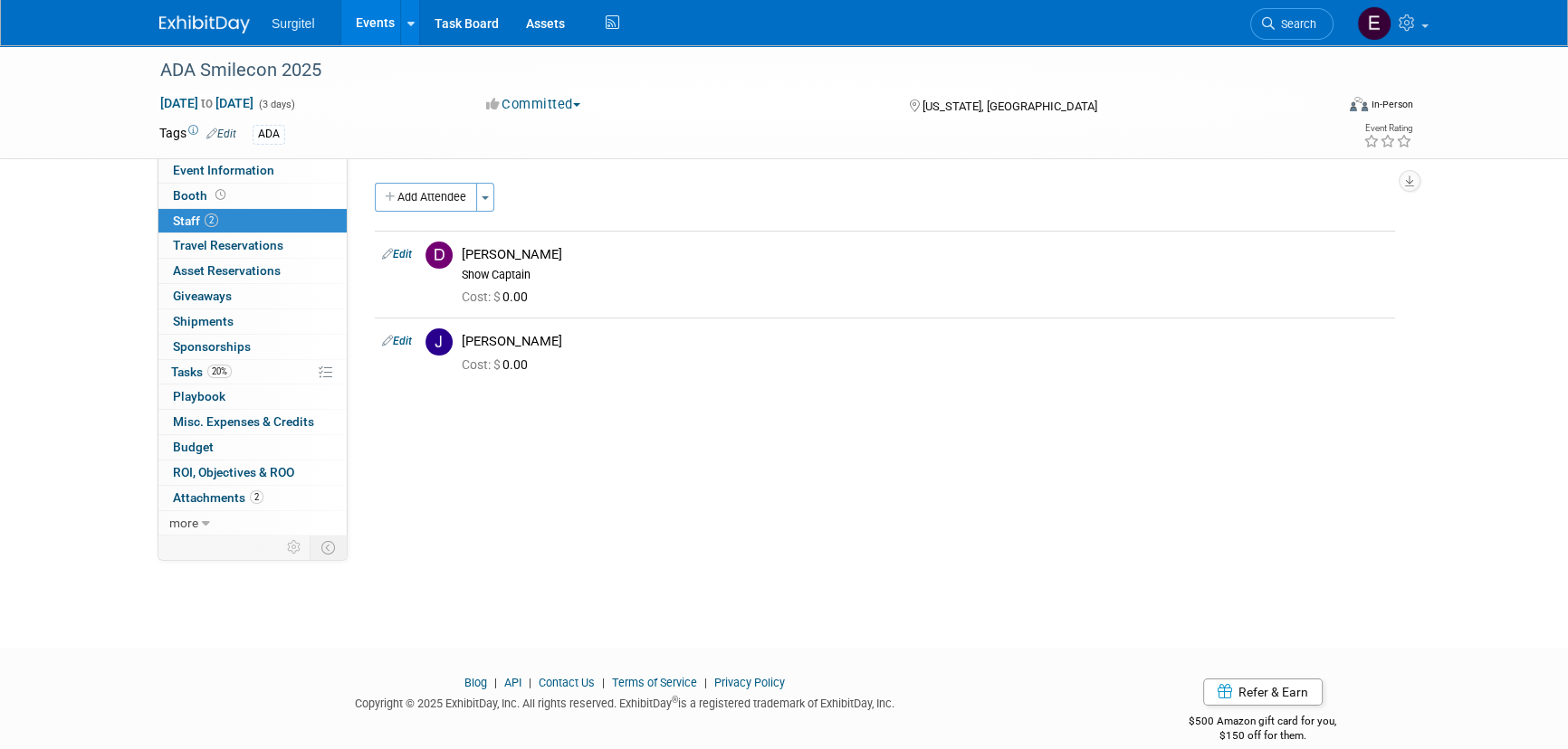
click at [388, 22] on link "Events" at bounding box center [374, 22] width 66 height 45
